Goal: Task Accomplishment & Management: Use online tool/utility

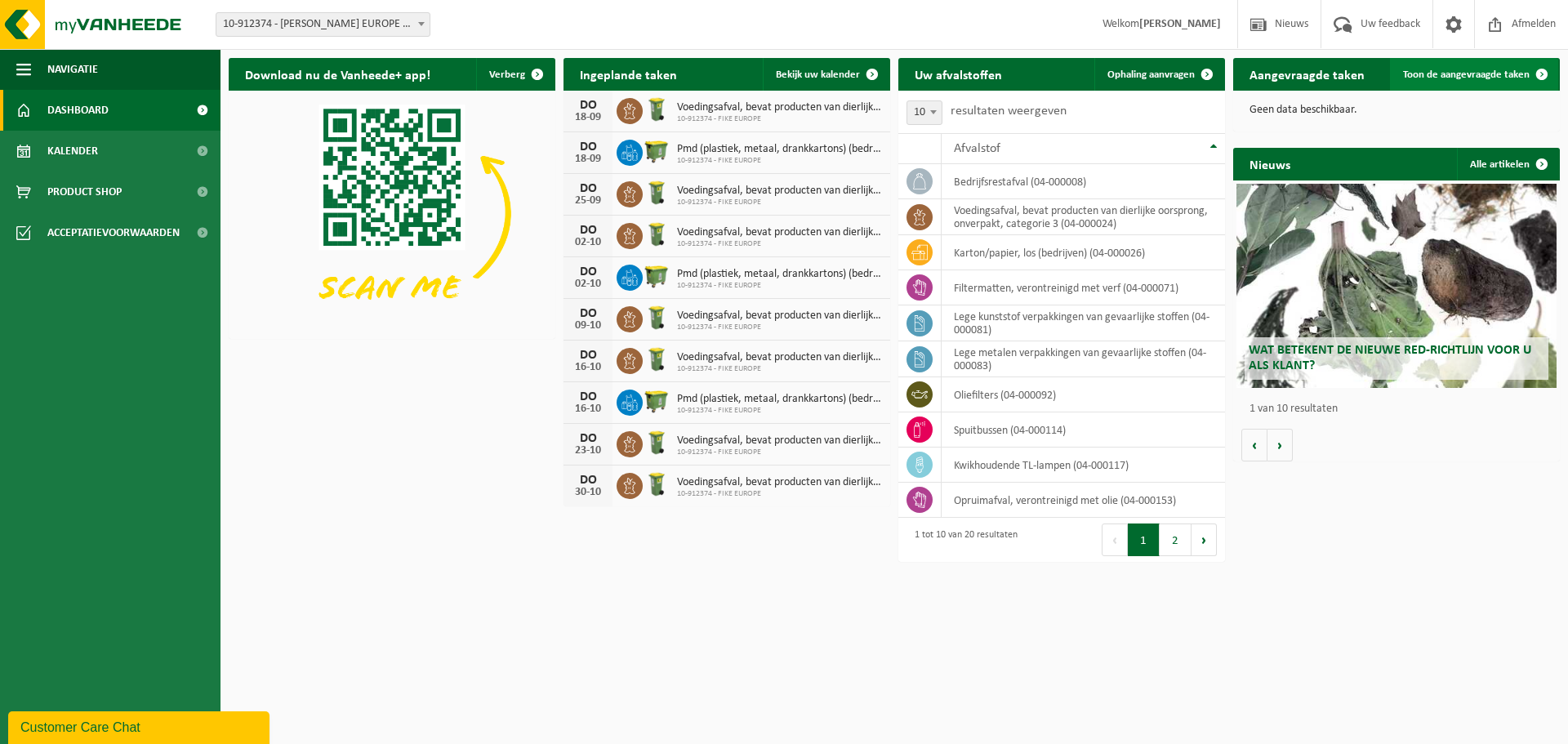
click at [1478, 84] on link "Toon de aangevraagde taken" at bounding box center [1473, 74] width 168 height 33
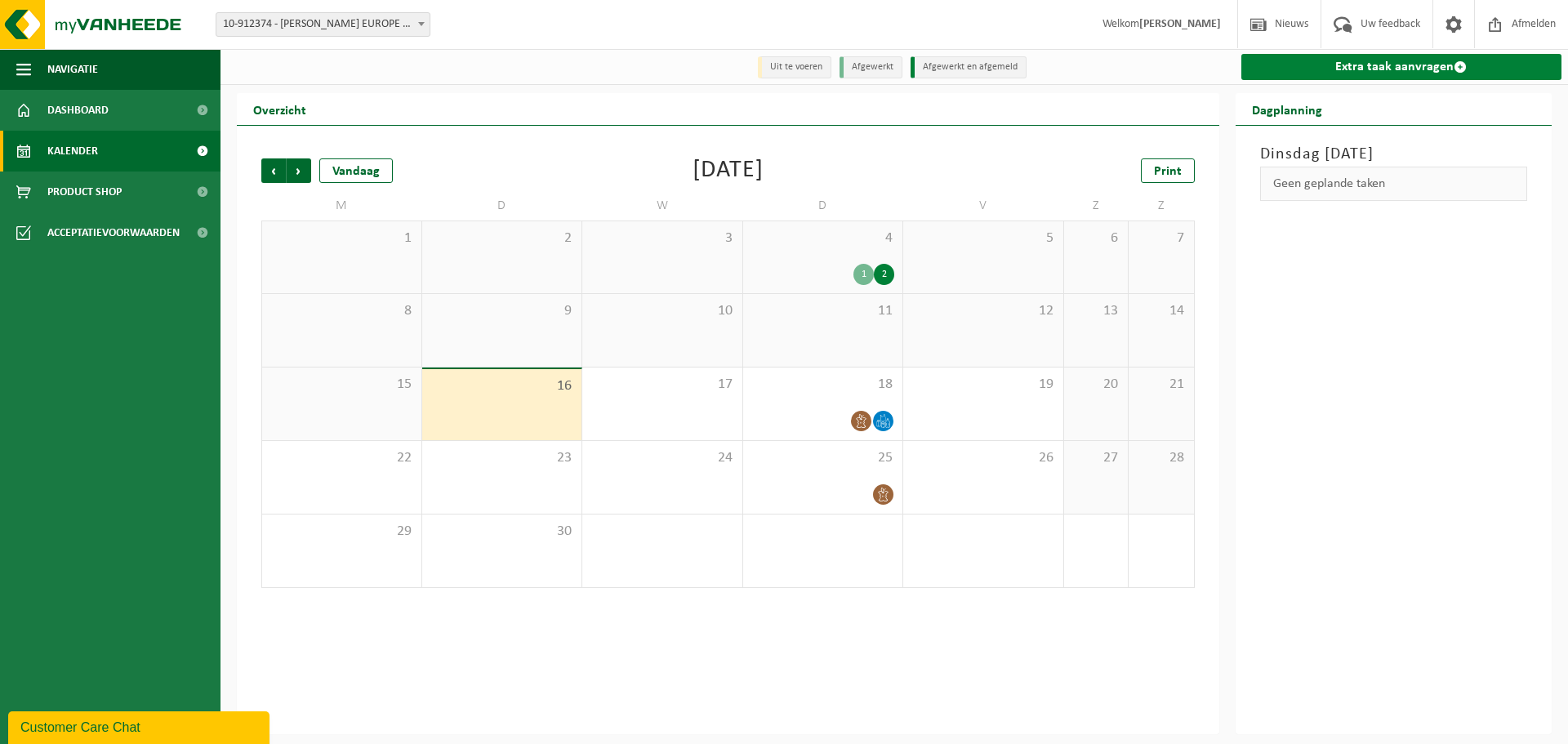
click at [1435, 78] on link "Extra taak aanvragen" at bounding box center [1402, 67] width 321 height 26
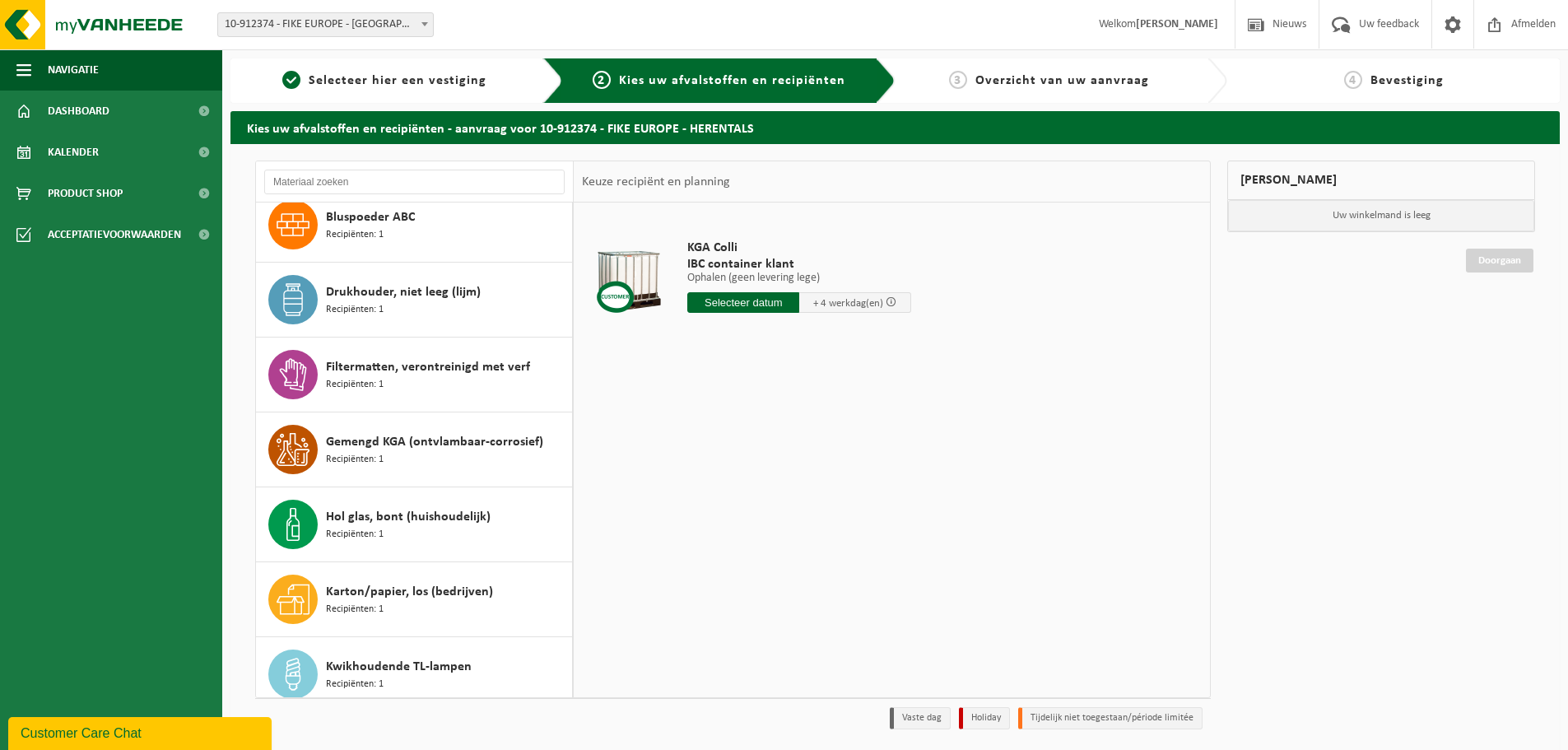
scroll to position [247, 0]
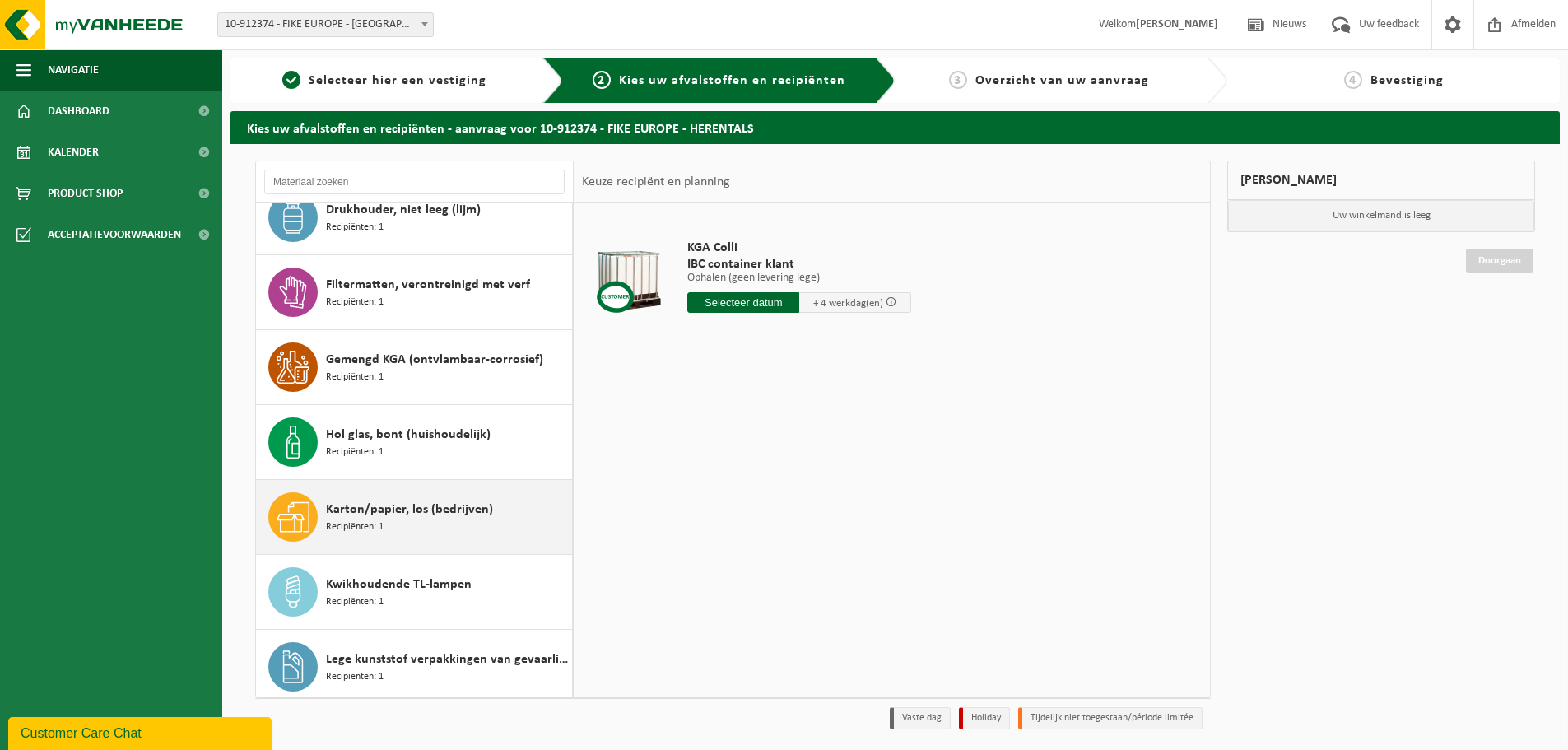
click at [460, 496] on div "Karton/papier, los (bedrijven) Recipiënten: 1" at bounding box center [447, 517] width 242 height 50
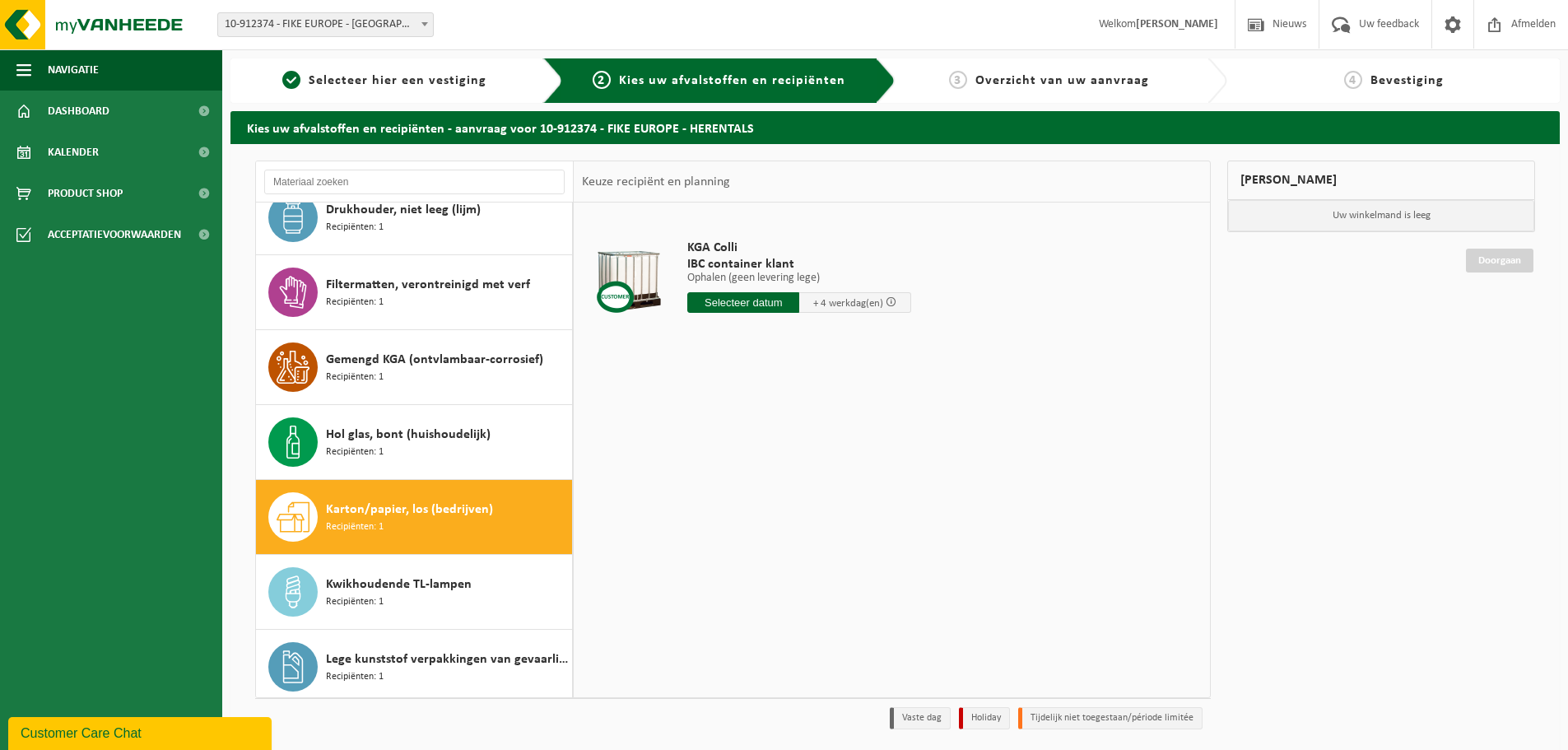
scroll to position [524, 0]
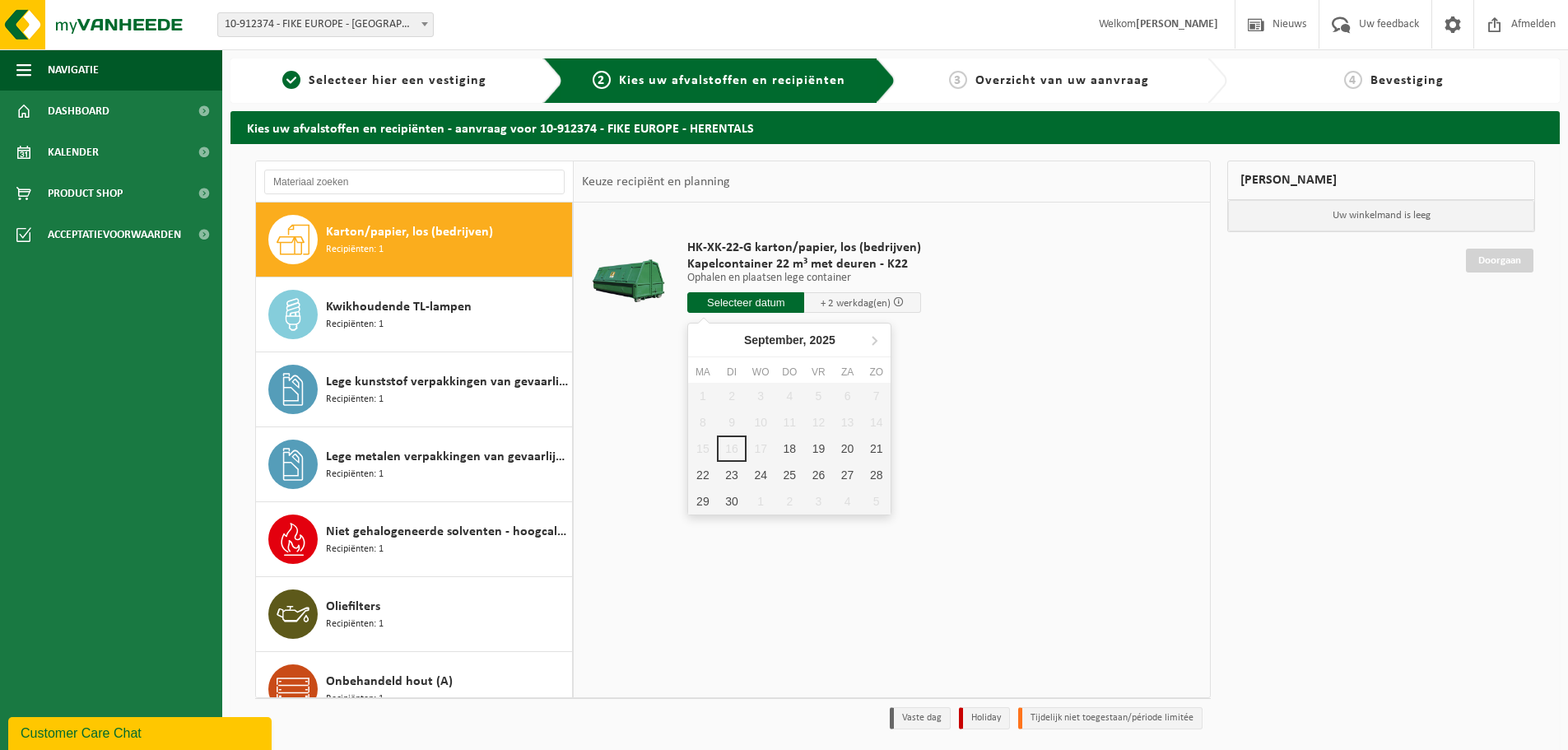
click at [721, 302] on input "text" at bounding box center [745, 302] width 117 height 21
click at [783, 450] on div "18" at bounding box center [790, 449] width 29 height 27
type input "Van 2025-09-18"
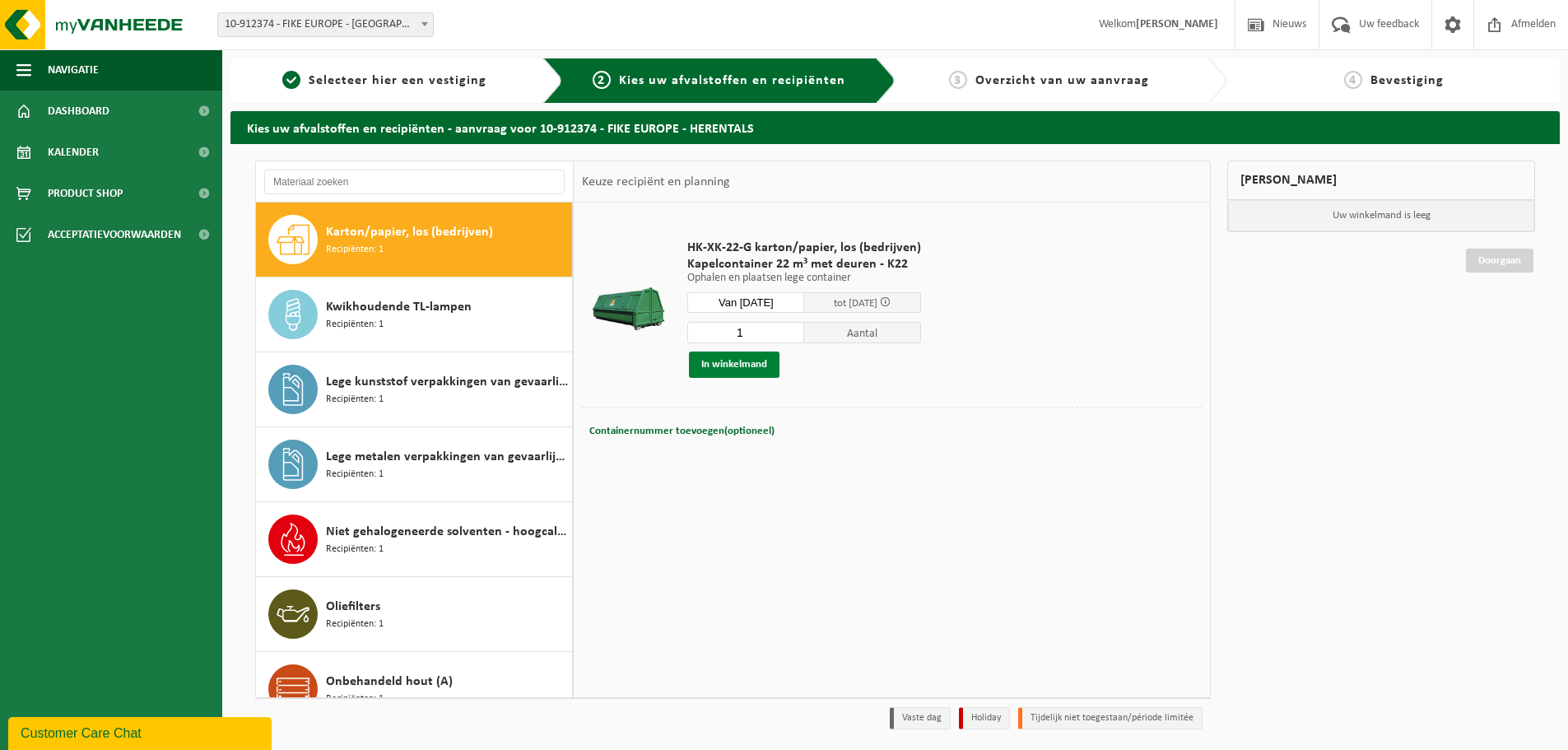
click at [741, 361] on button "In winkelmand" at bounding box center [733, 365] width 90 height 27
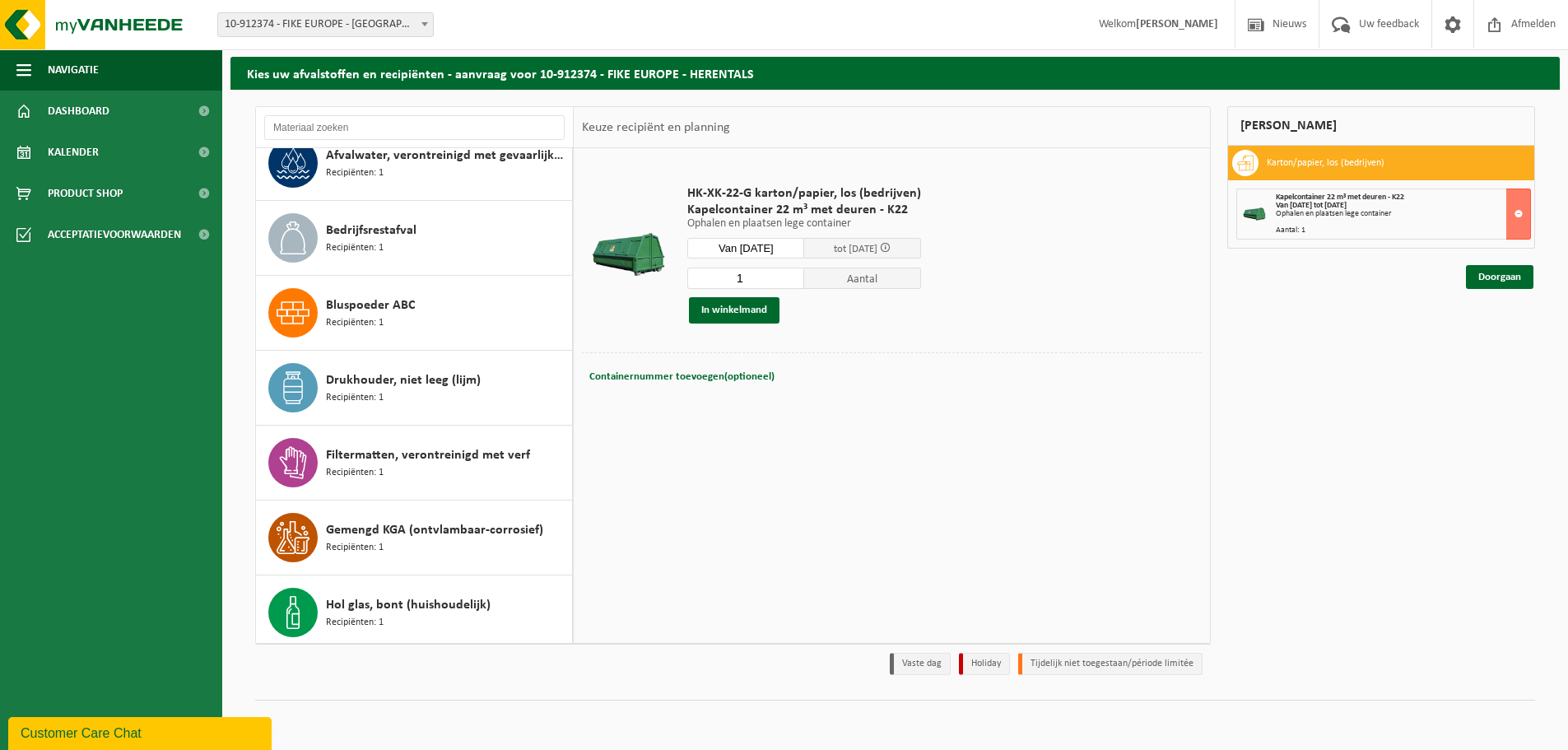
scroll to position [0, 0]
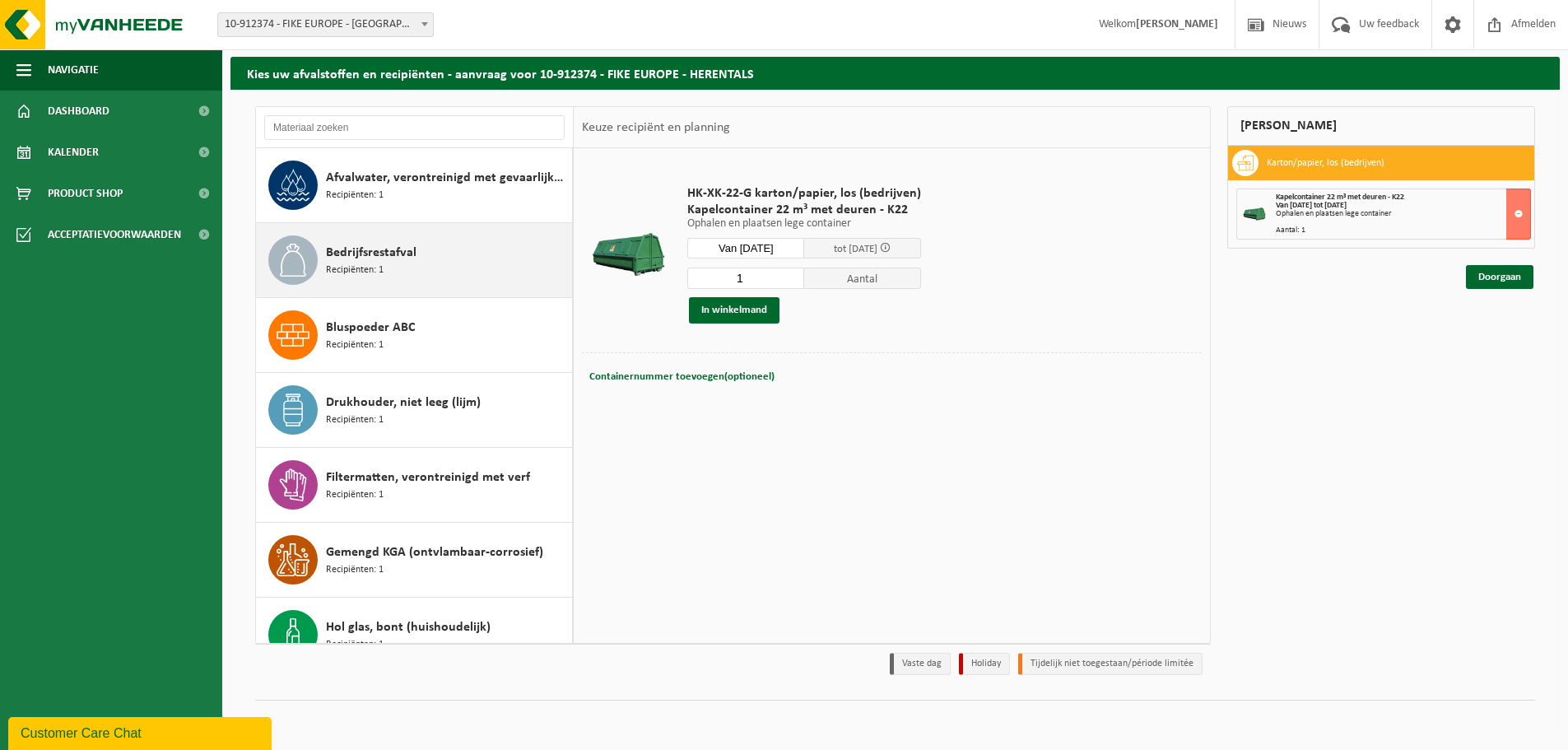
click at [390, 267] on div "Bedrijfsrestafval Recipiënten: 1" at bounding box center [447, 261] width 242 height 50
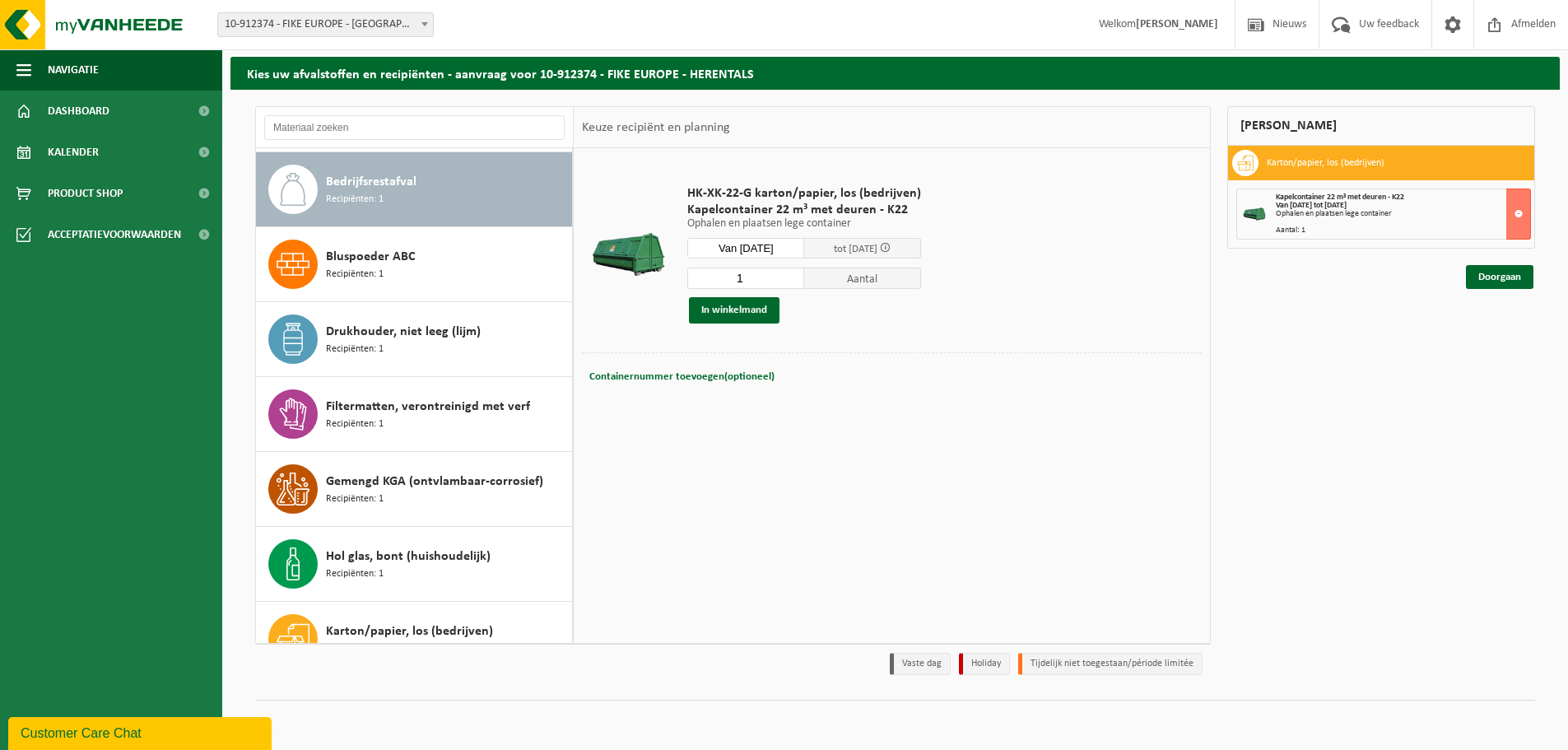
scroll to position [75, 0]
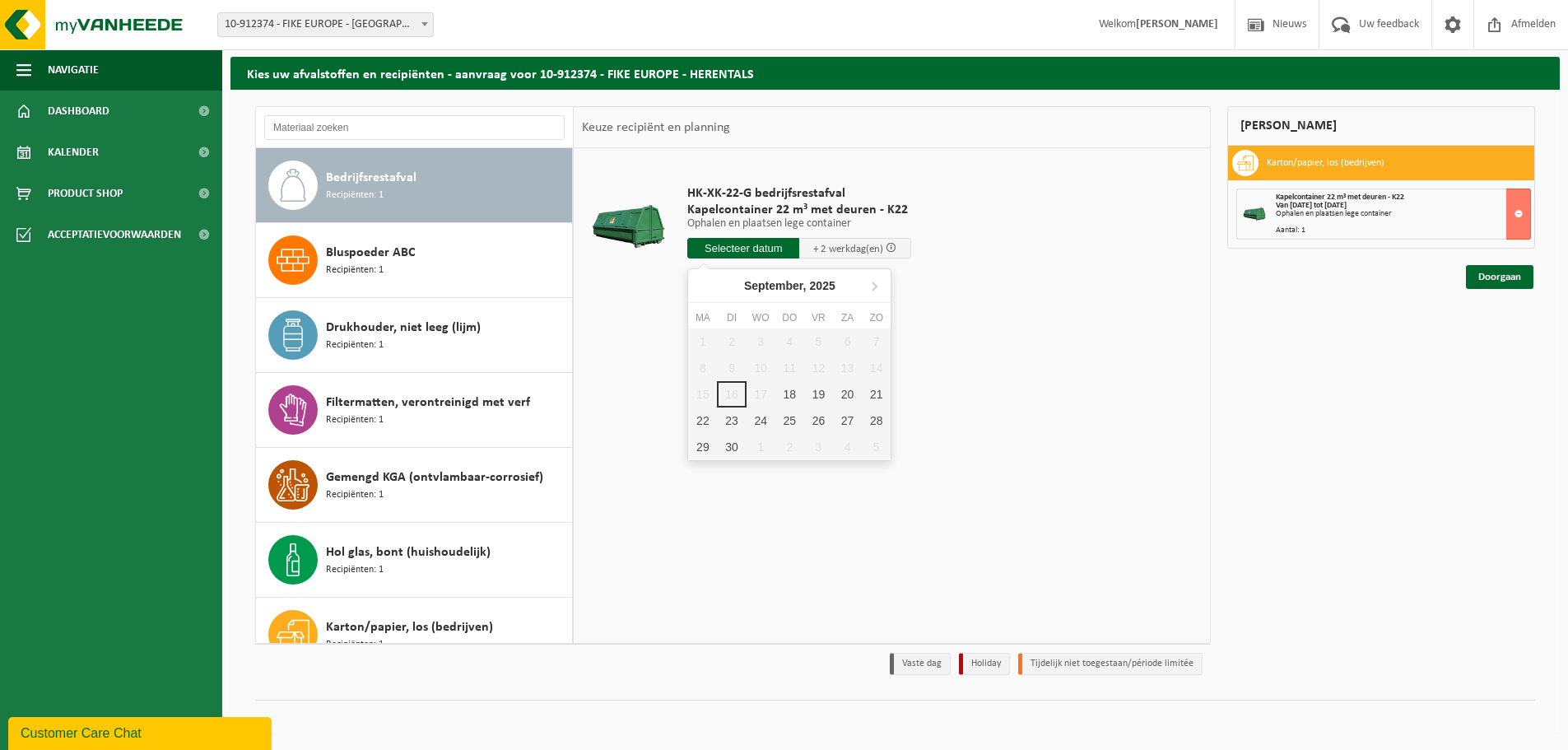
click at [731, 251] on input "text" at bounding box center [743, 248] width 112 height 21
click at [790, 397] on div "18" at bounding box center [790, 394] width 29 height 27
type input "Van 2025-09-18"
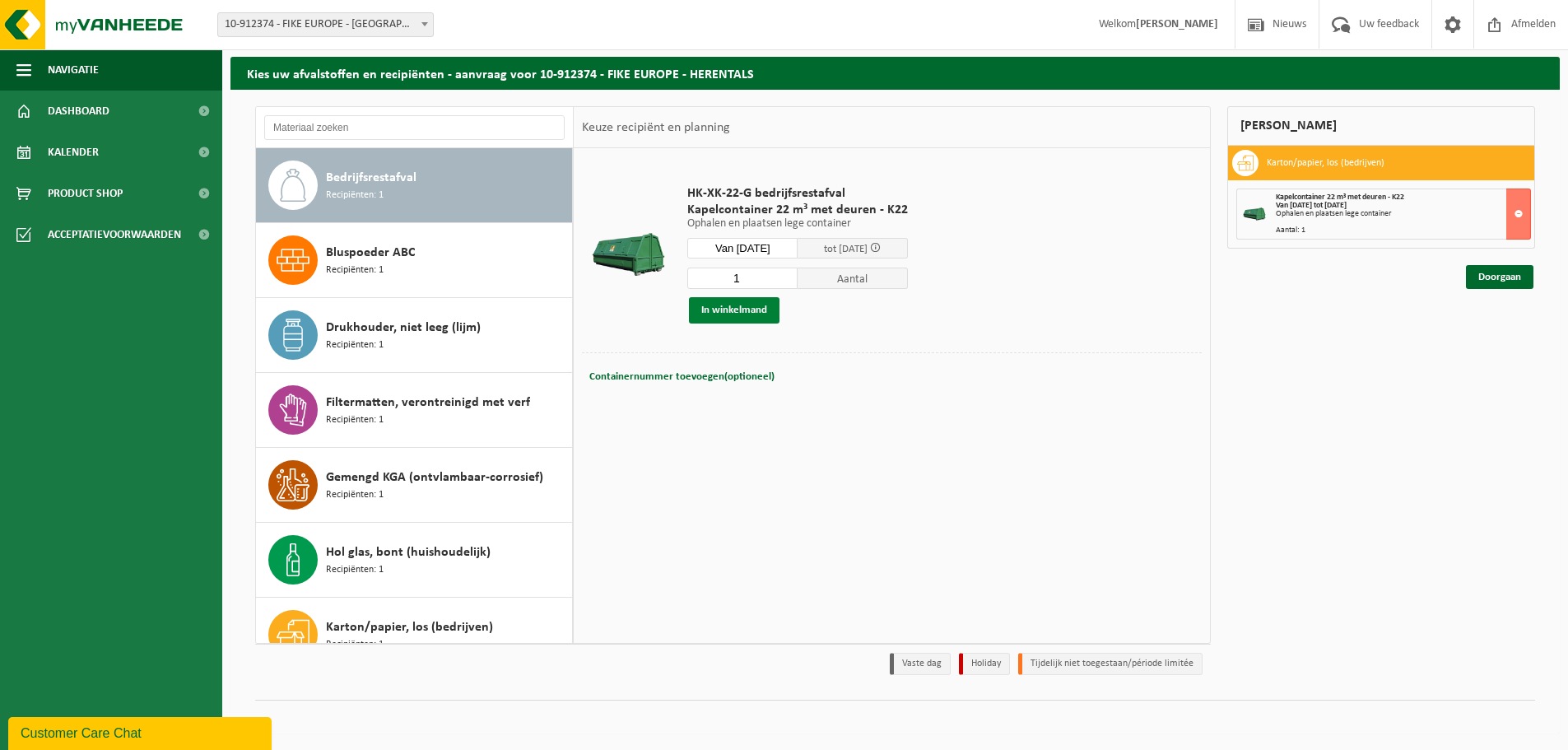
click at [719, 314] on button "In winkelmand" at bounding box center [733, 310] width 90 height 27
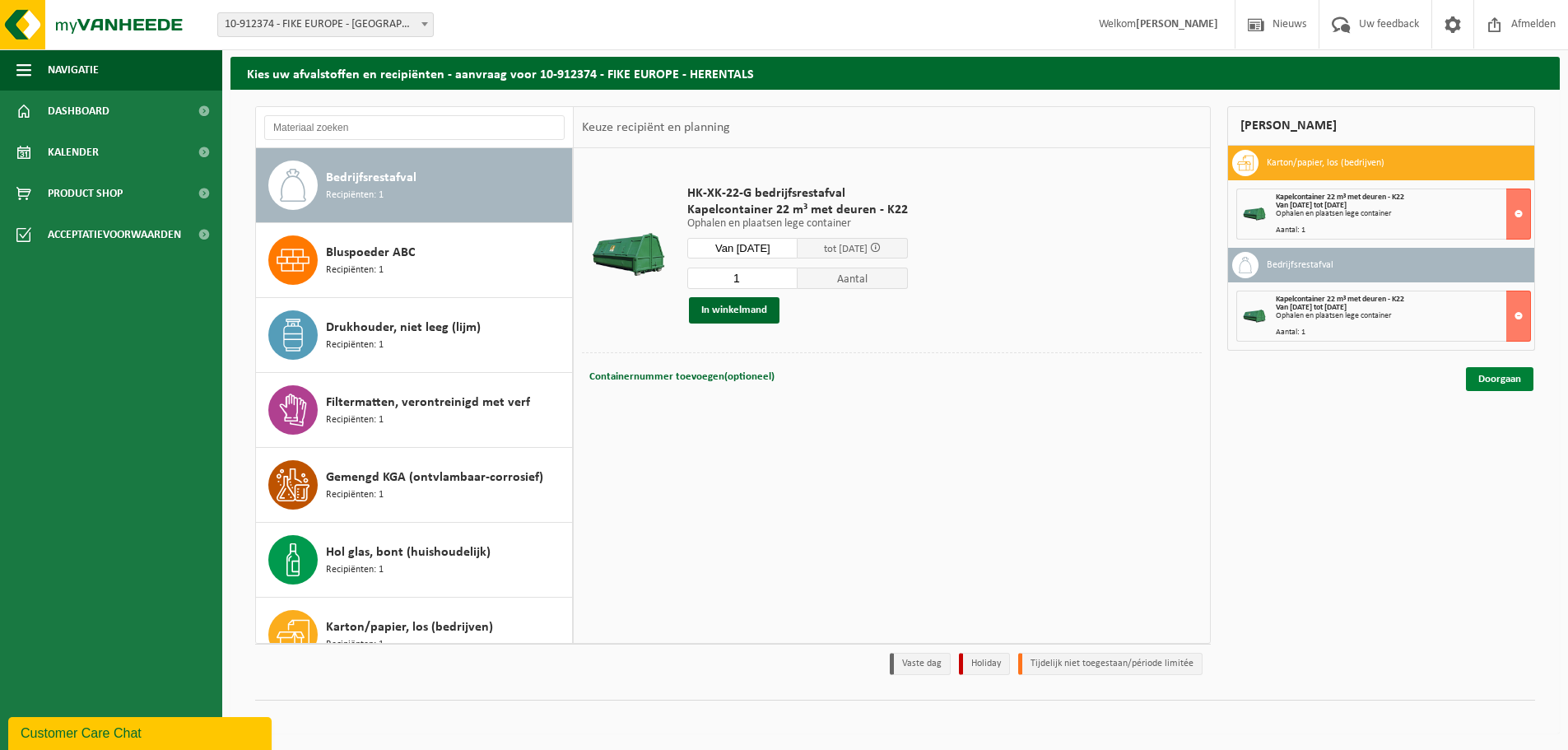
click at [1497, 382] on link "Doorgaan" at bounding box center [1499, 378] width 67 height 24
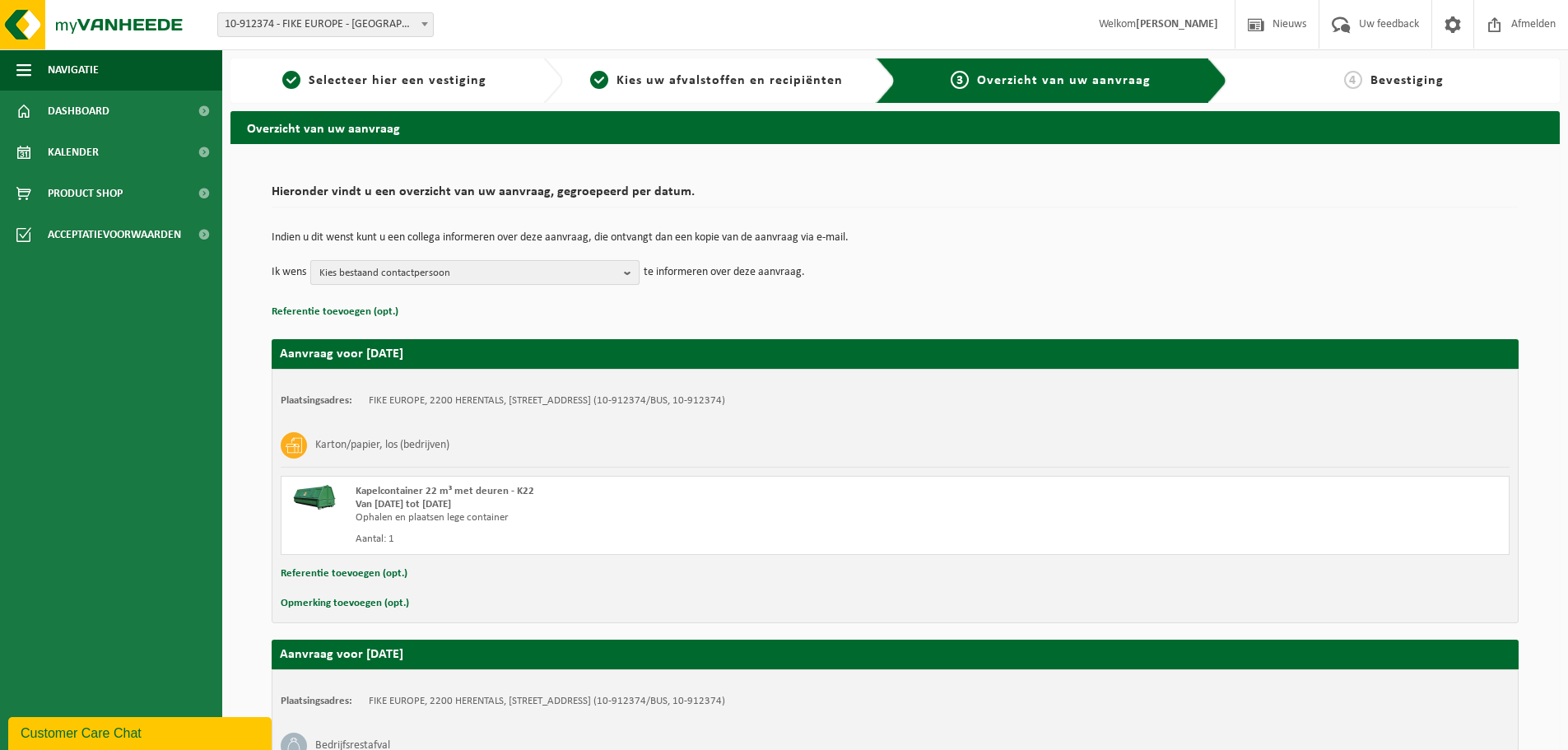
click at [480, 266] on span "Kies bestaand contactpersoon" at bounding box center [468, 273] width 298 height 25
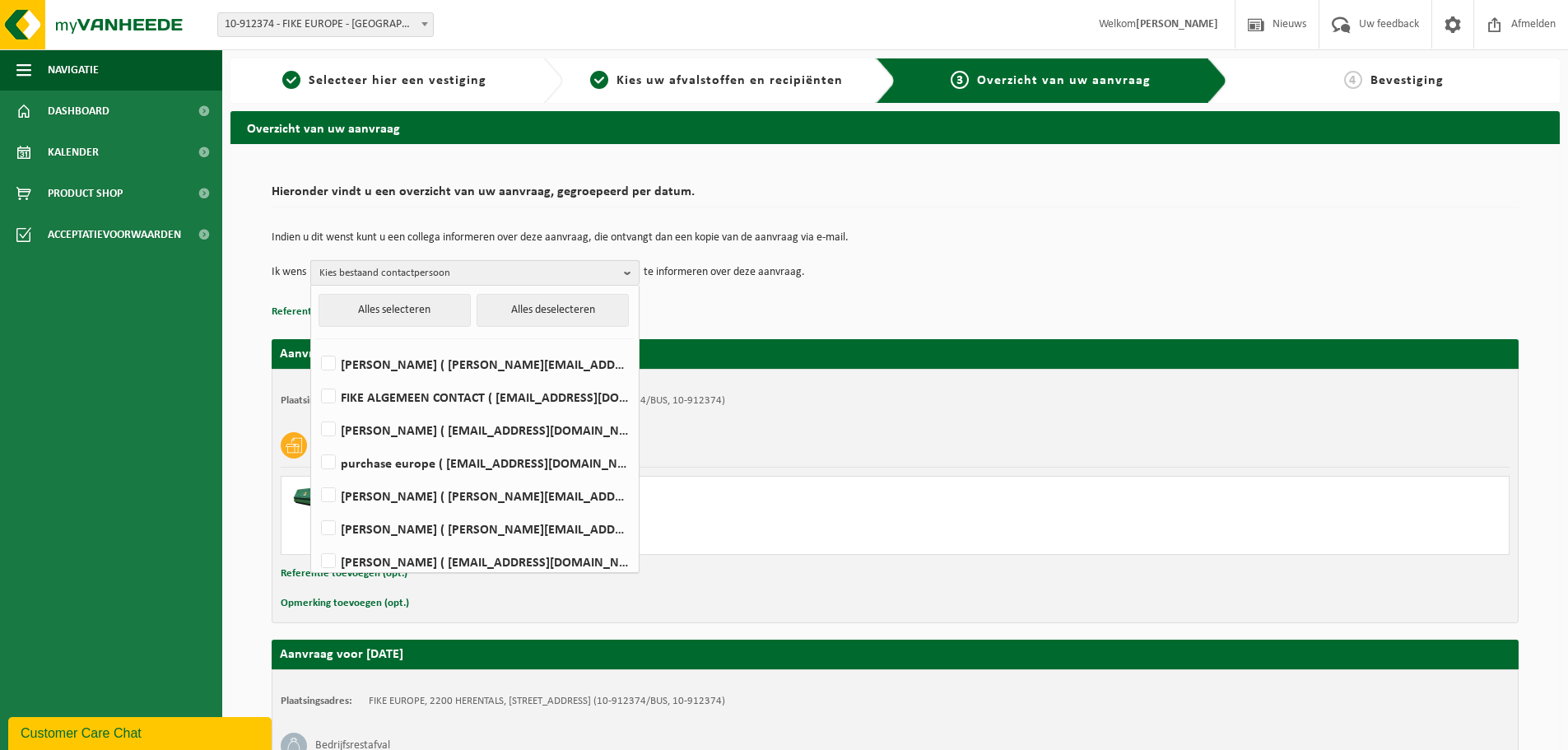
click at [480, 266] on span "Kies bestaand contactpersoon" at bounding box center [468, 273] width 298 height 25
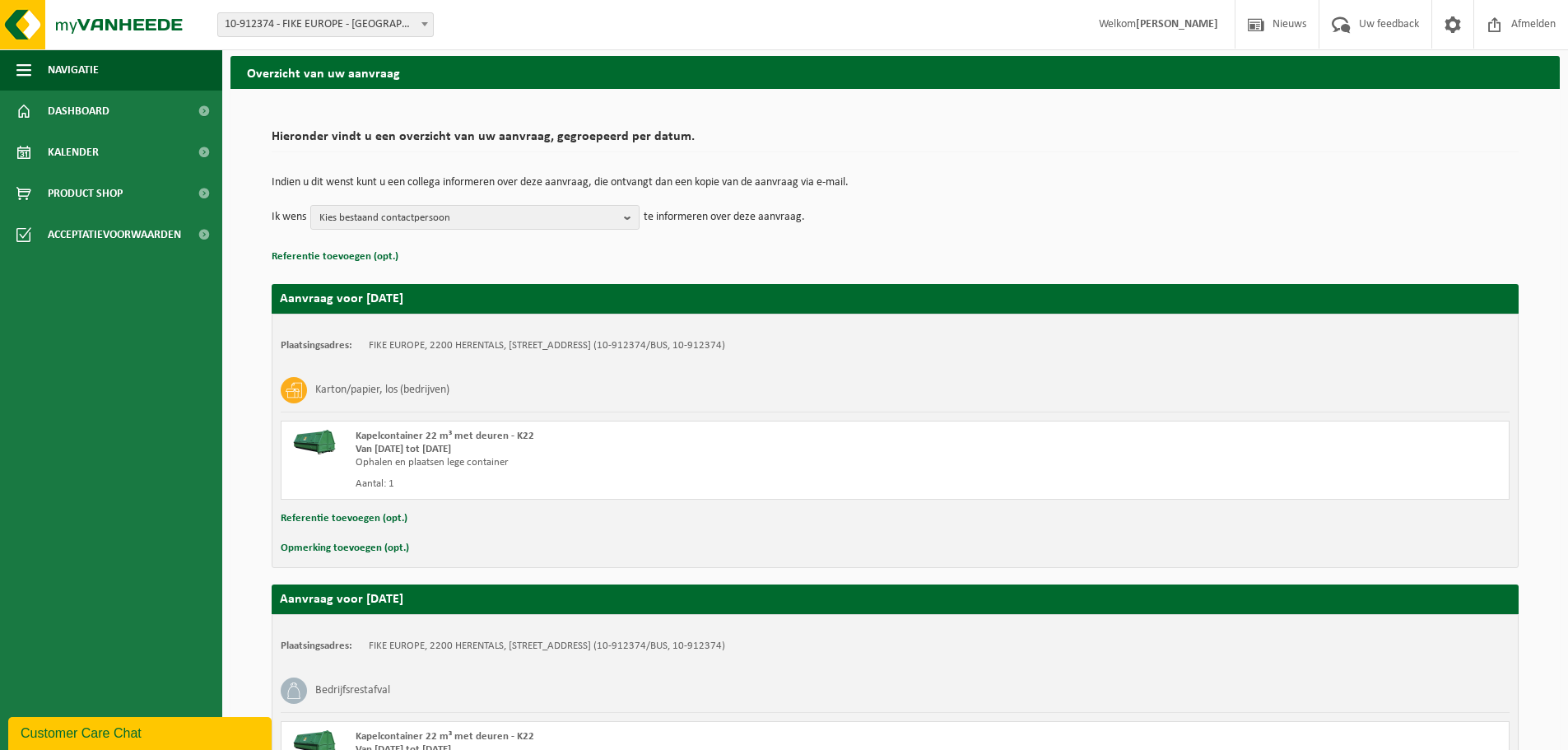
scroll to position [82, 0]
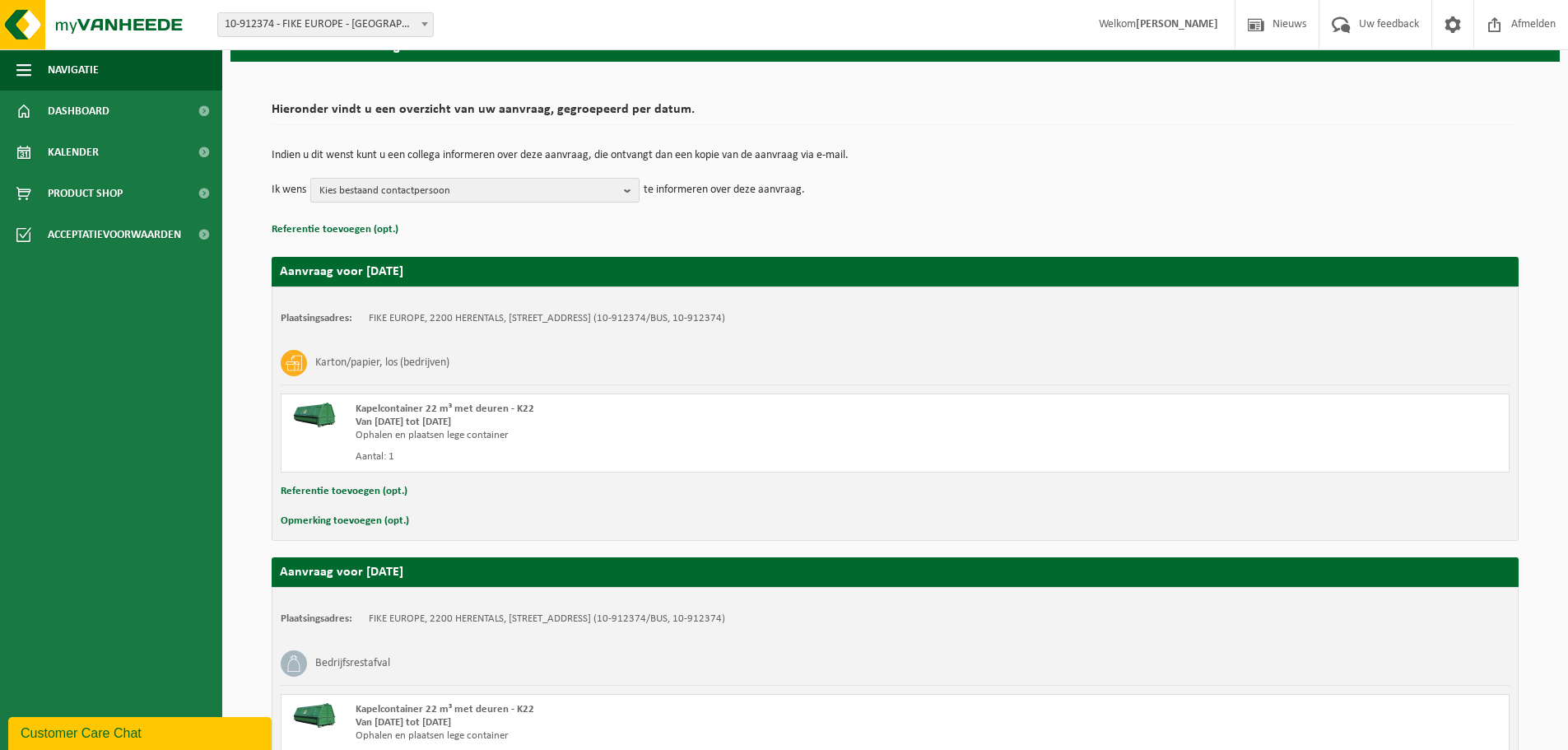
click at [382, 194] on span "Kies bestaand contactpersoon" at bounding box center [468, 191] width 298 height 25
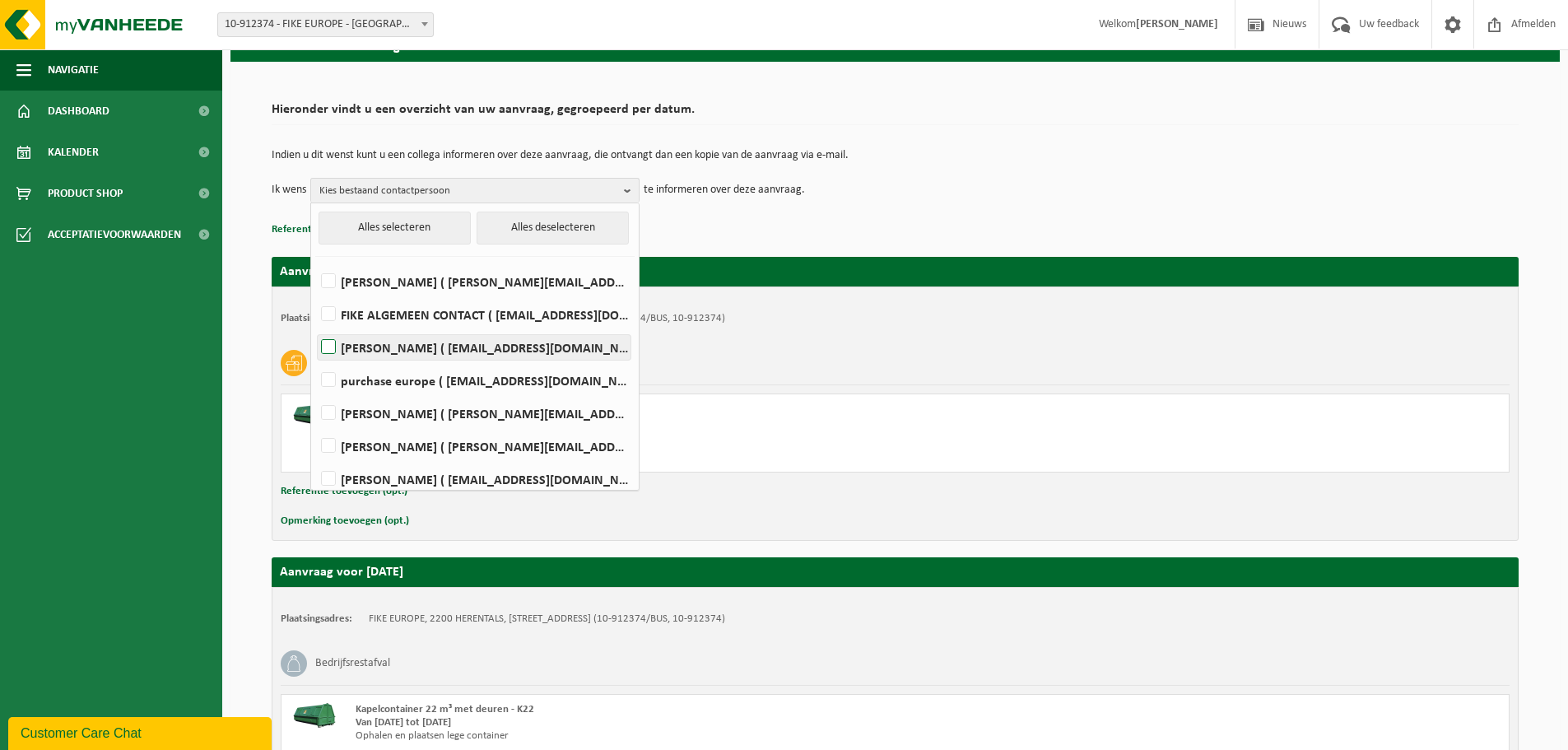
scroll to position [9, 0]
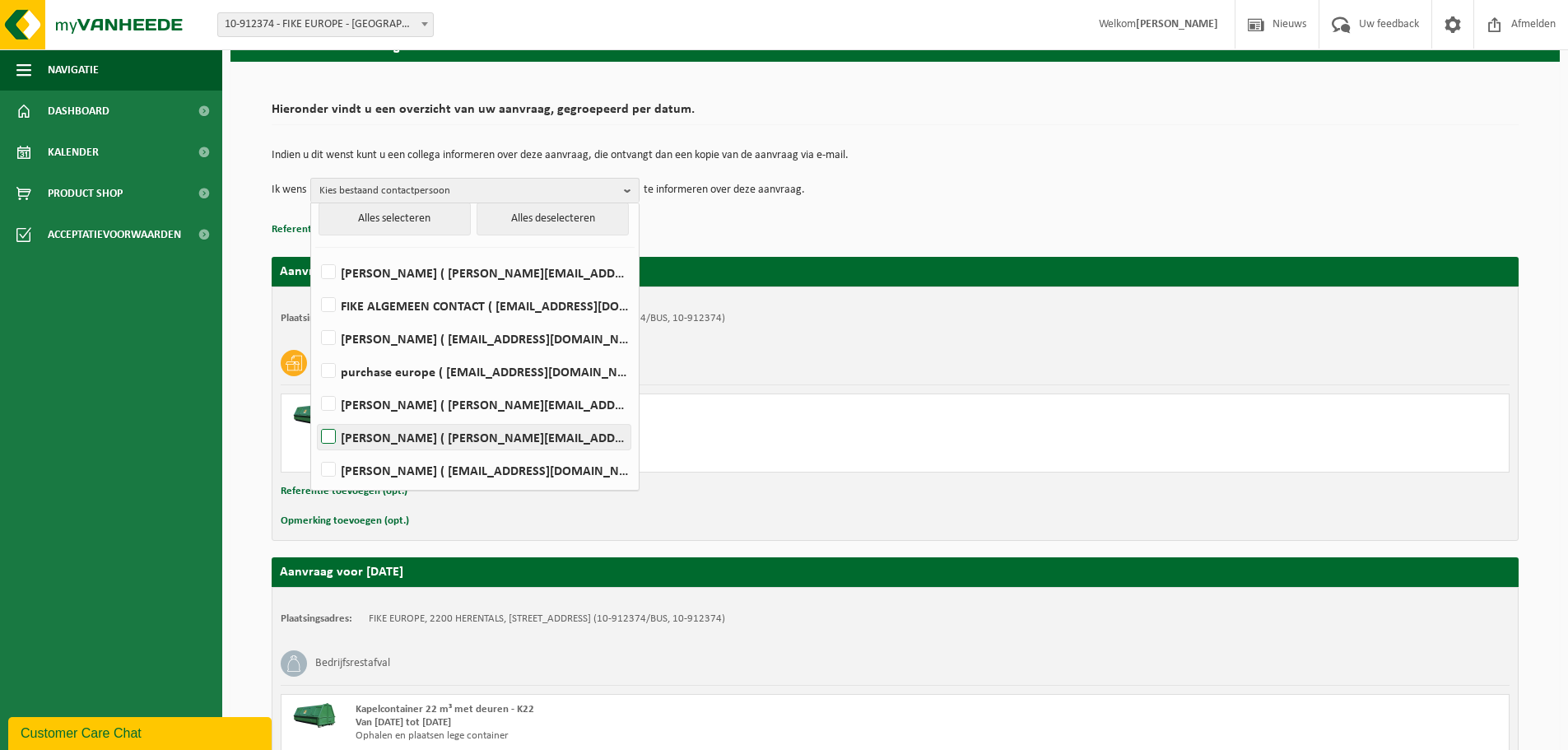
click at [334, 437] on label "Jens Leclerq ( jens.leclerq@fike.com )" at bounding box center [474, 437] width 313 height 25
click at [315, 416] on input "Jens Leclerq ( jens.leclerq@fike.com )" at bounding box center [314, 416] width 1 height 1
checkbox input "true"
click at [728, 246] on div "Aanvraag voor 2025-09-18 Plaatsingsadres: FIKE EUROPE, 2200 HERENTALS, TOEKOMST…" at bounding box center [894, 541] width 1247 height 601
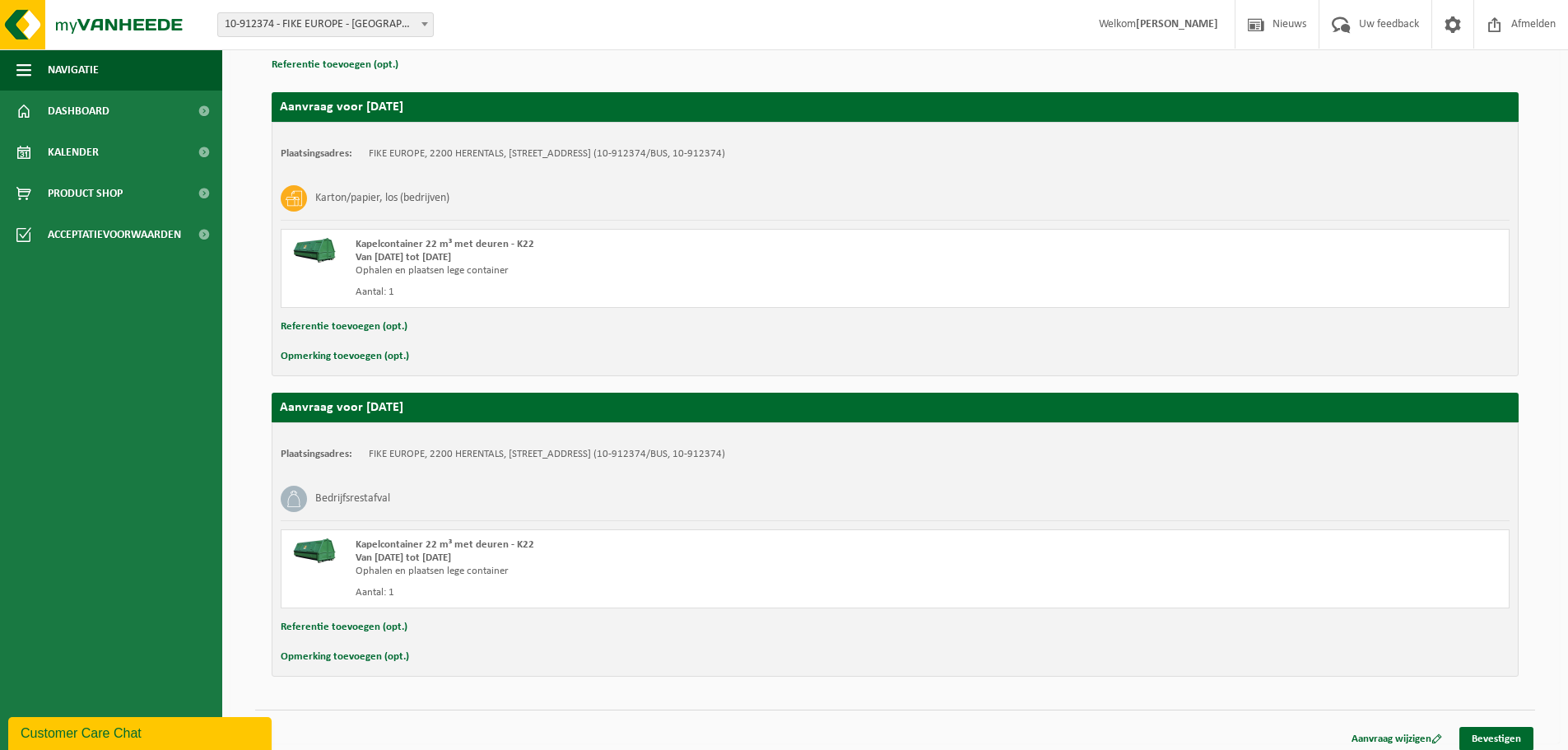
scroll to position [257, 0]
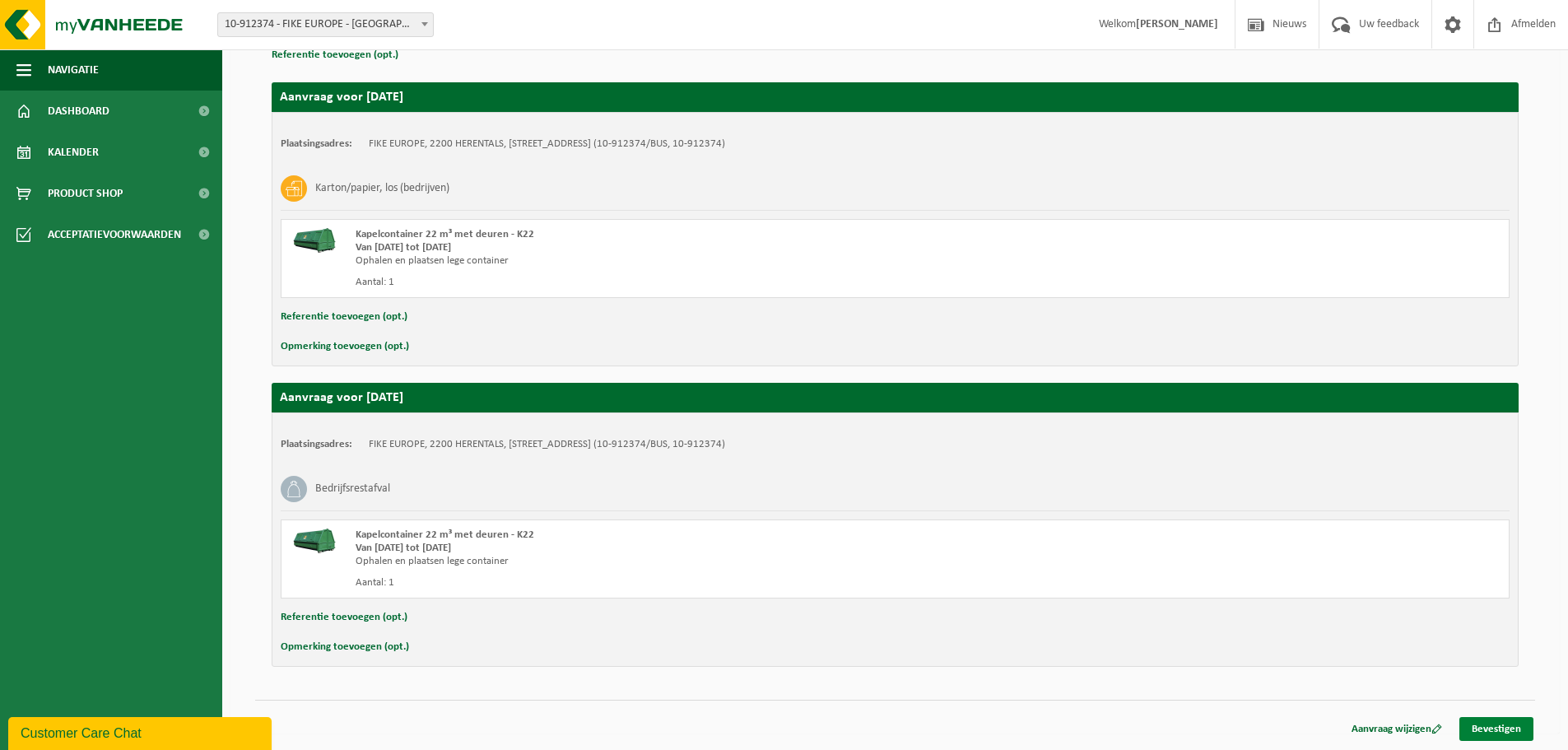
click at [1493, 723] on link "Bevestigen" at bounding box center [1496, 728] width 74 height 24
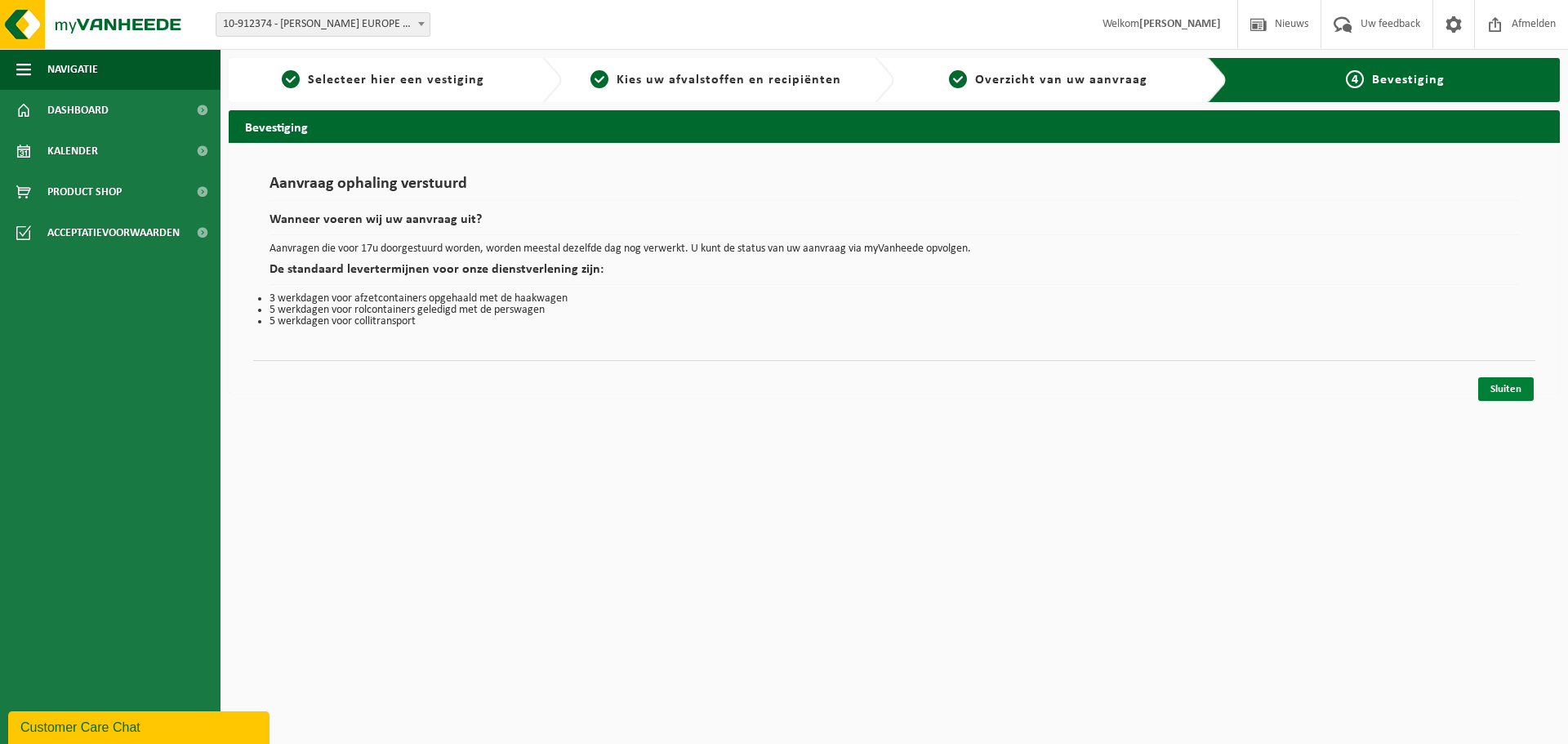
click at [1497, 390] on link "Sluiten" at bounding box center [1505, 388] width 55 height 24
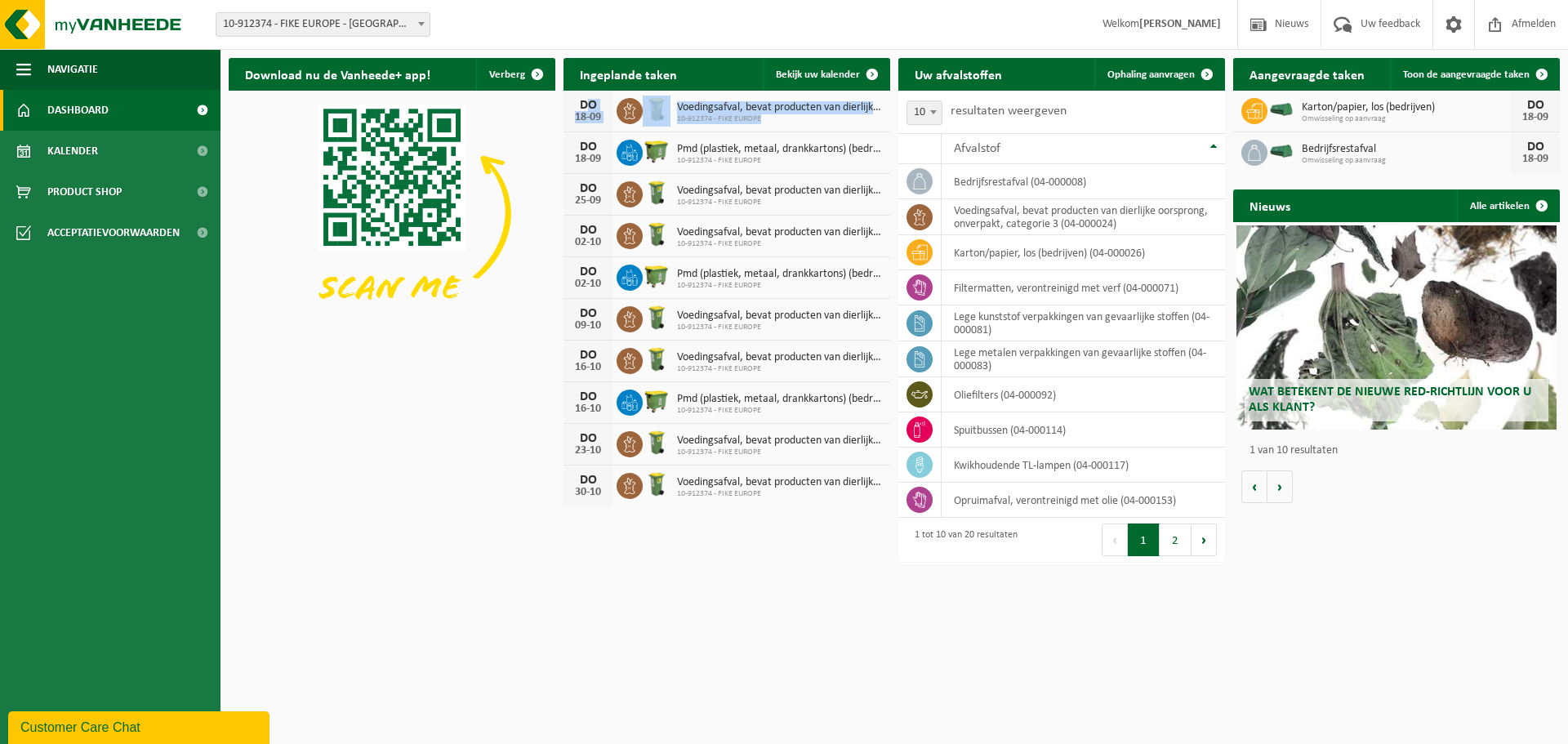
drag, startPoint x: 572, startPoint y: 99, endPoint x: 807, endPoint y: 123, distance: 236.2
click at [807, 123] on div "DO 18-09 Voedingsafval, bevat producten van dierlijke oorsprong, onverpakt, cat…" at bounding box center [727, 111] width 327 height 42
click at [807, 123] on span "10-912374 - FIKE EUROPE" at bounding box center [779, 119] width 205 height 10
drag, startPoint x: 807, startPoint y: 123, endPoint x: 503, endPoint y: 111, distance: 304.2
click at [503, 111] on div "Download nu de Vanheede+ app! Verberg Ingeplande taken Bekijk uw kalender DO 18…" at bounding box center [894, 284] width 1339 height 467
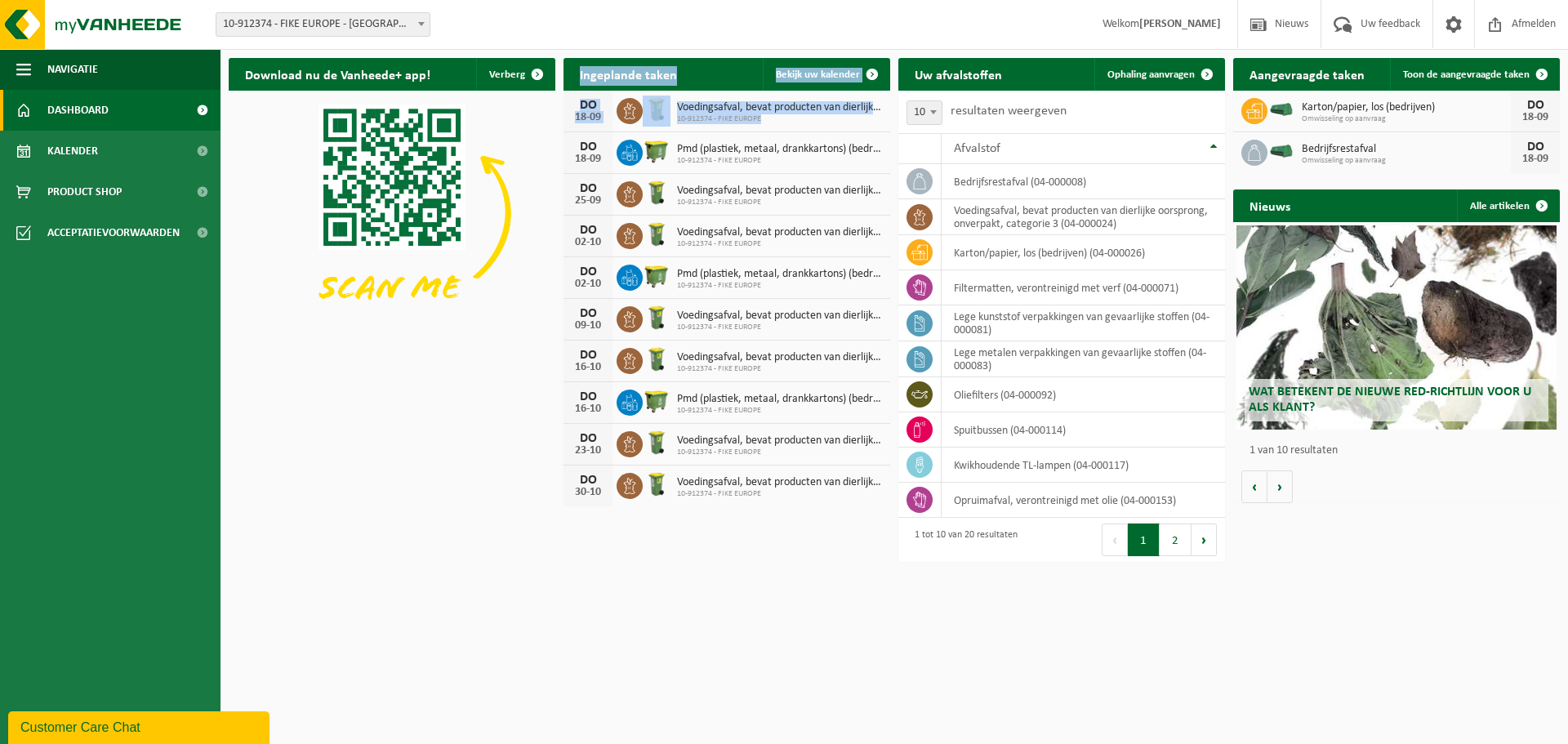
click at [503, 111] on img at bounding box center [392, 213] width 327 height 245
click at [575, 112] on div "18-09" at bounding box center [588, 118] width 33 height 12
drag, startPoint x: 630, startPoint y: 114, endPoint x: 803, endPoint y: 116, distance: 173.0
click at [803, 116] on div "DO 18-09 Voedingsafval, bevat producten van dierlijke oorsprong, onverpakt, cat…" at bounding box center [727, 111] width 327 height 42
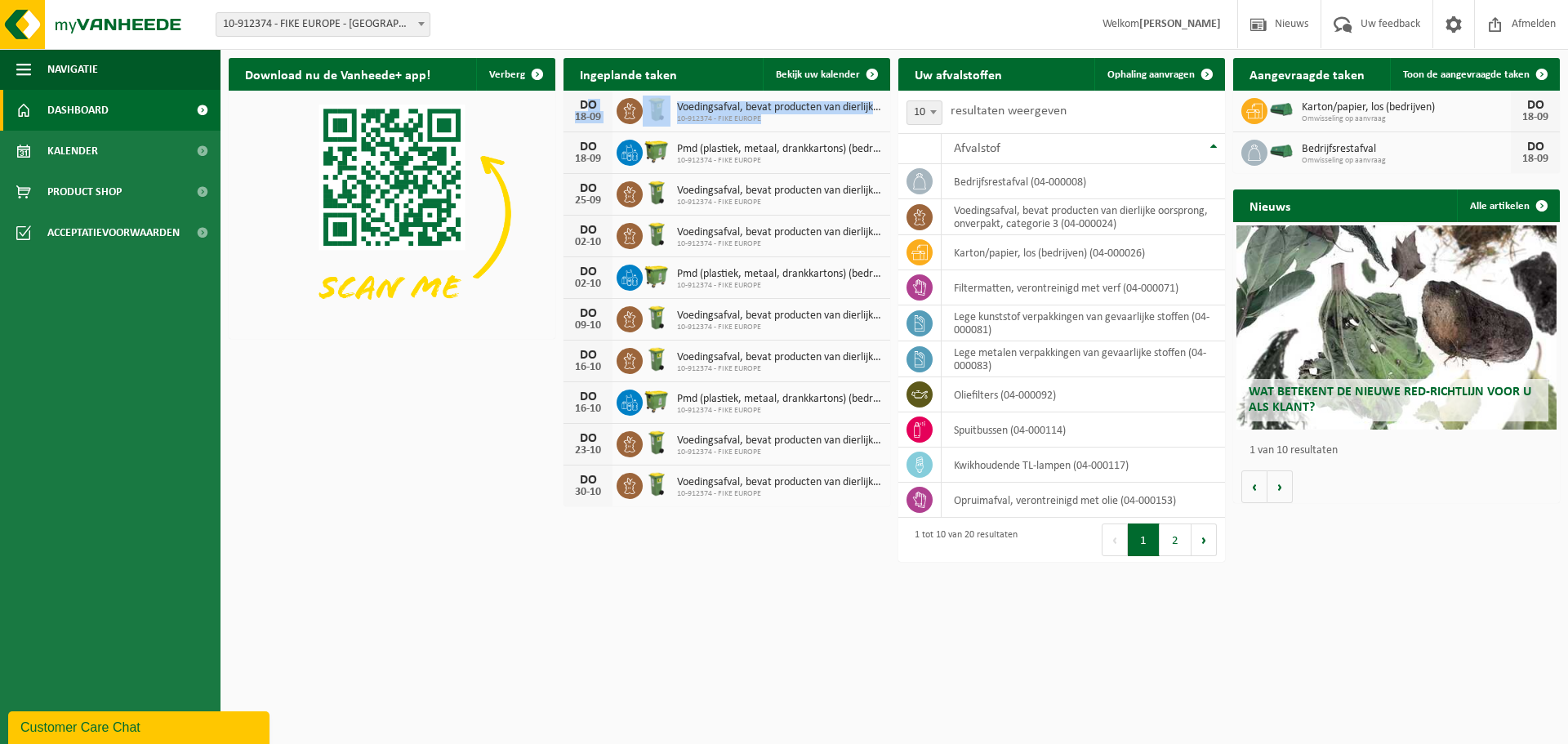
click at [803, 116] on span "10-912374 - FIKE EUROPE" at bounding box center [779, 119] width 205 height 10
click at [747, 635] on html "Vestiging: 10-912374 - FIKE EUROPE - HERENTALS 10-912374 - FIKE EUROPE - HERENT…" at bounding box center [784, 372] width 1568 height 744
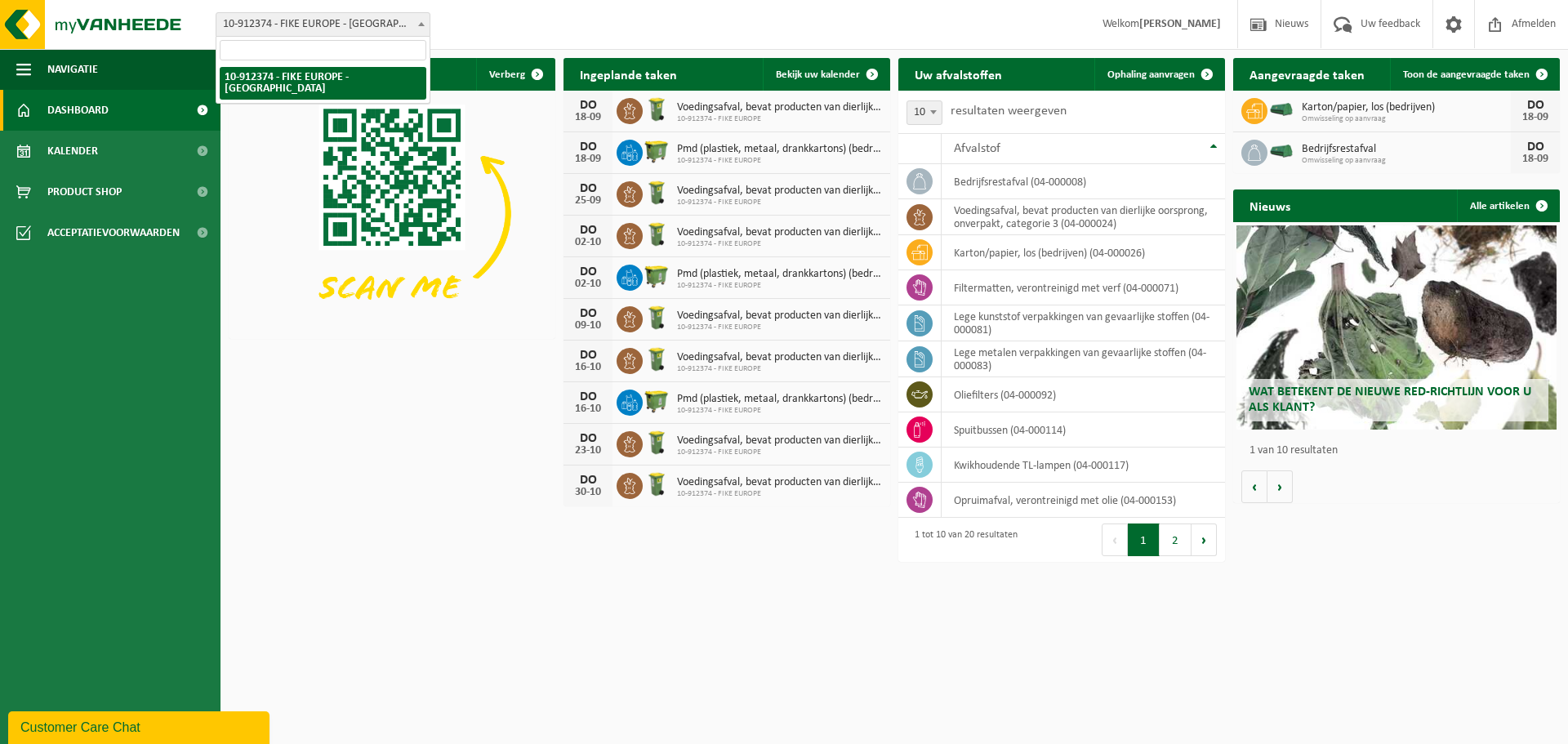
click at [402, 21] on span "10-912374 - FIKE EUROPE - [GEOGRAPHIC_DATA]" at bounding box center [323, 25] width 213 height 23
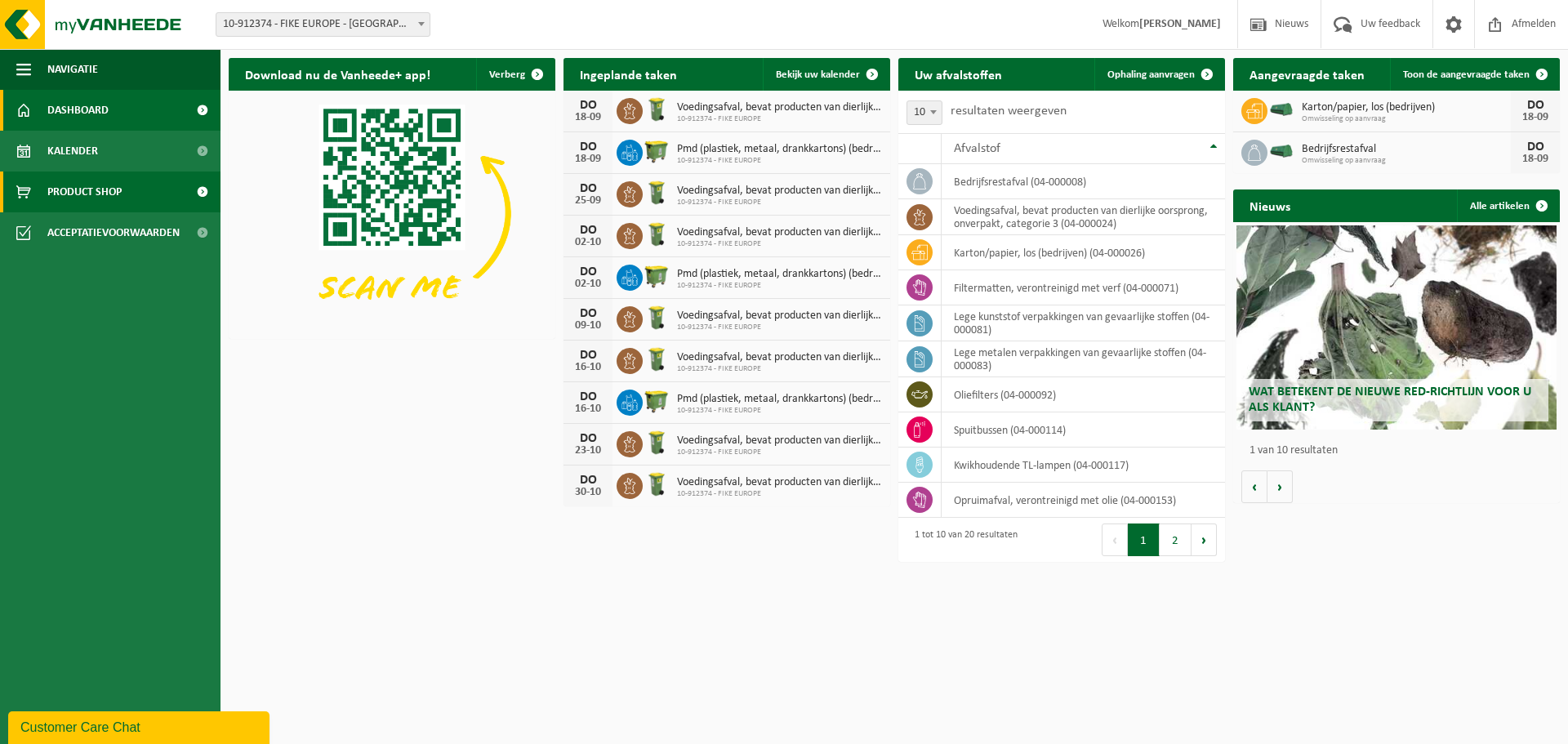
click at [91, 199] on span "Product Shop" at bounding box center [85, 192] width 74 height 41
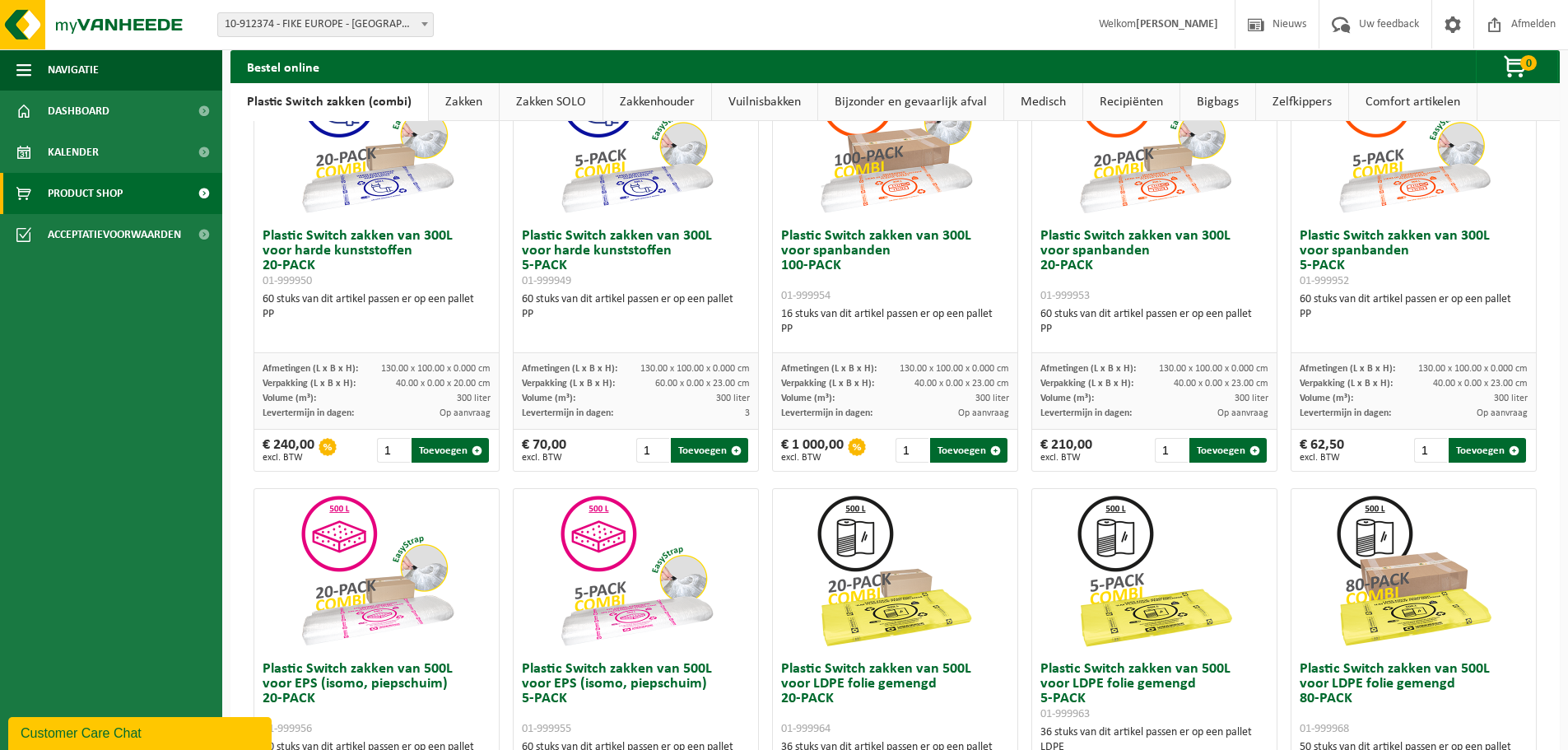
scroll to position [164, 0]
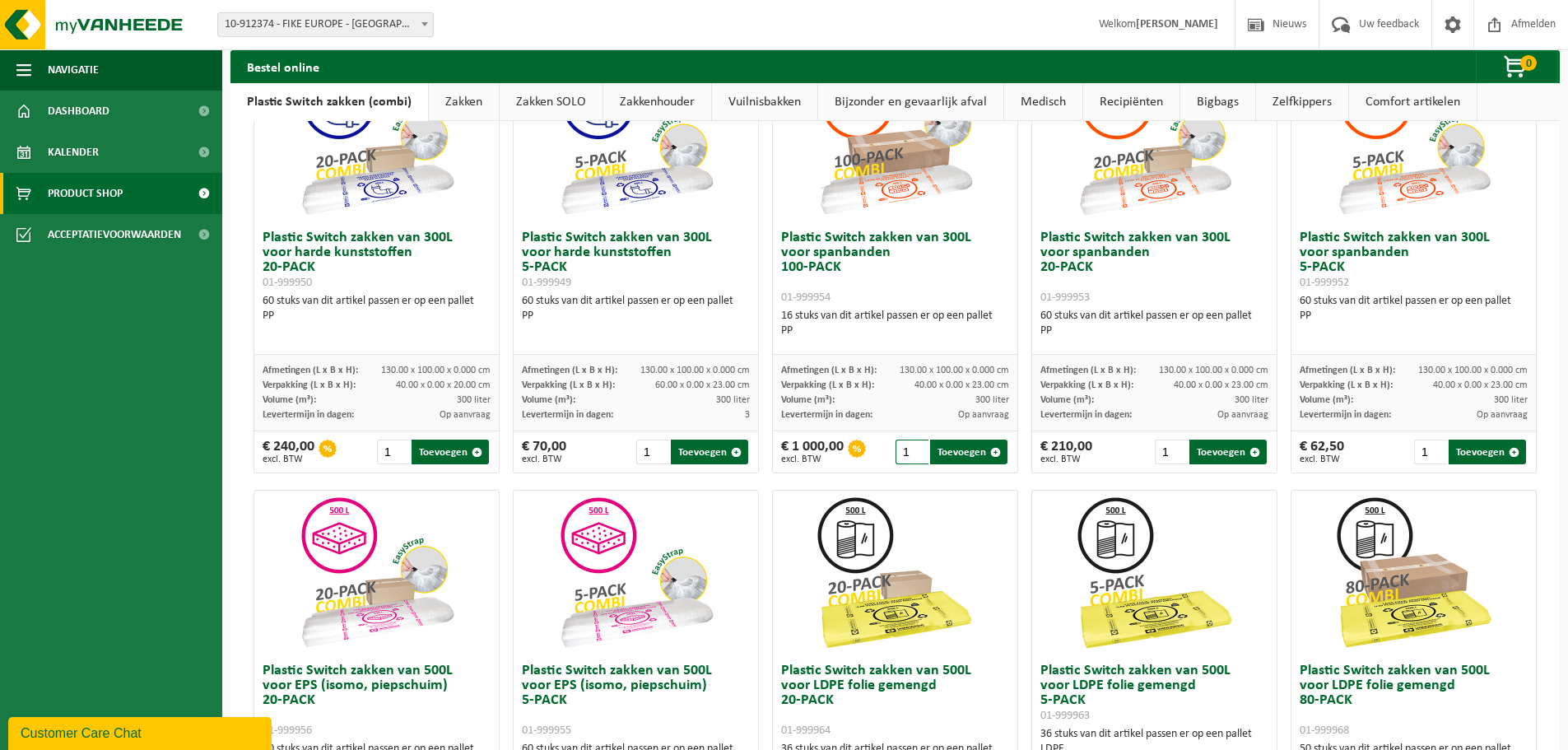
drag, startPoint x: 904, startPoint y: 452, endPoint x: 879, endPoint y: 457, distance: 25.5
click at [879, 457] on div "€ 1 000,00 excl. BTW 1 Toevoegen" at bounding box center [895, 452] width 245 height 41
type input "9"
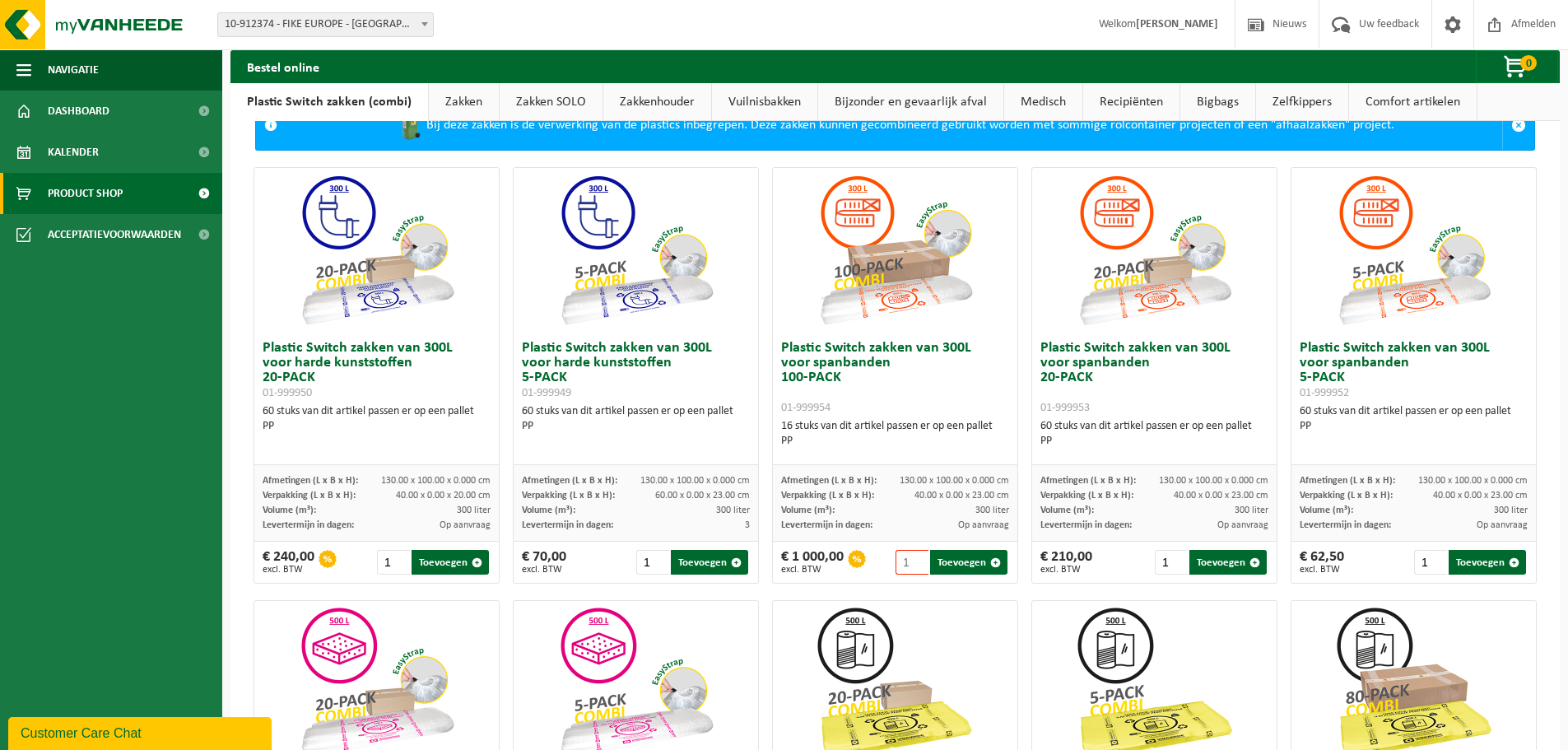
scroll to position [0, 0]
